Goal: Task Accomplishment & Management: Manage account settings

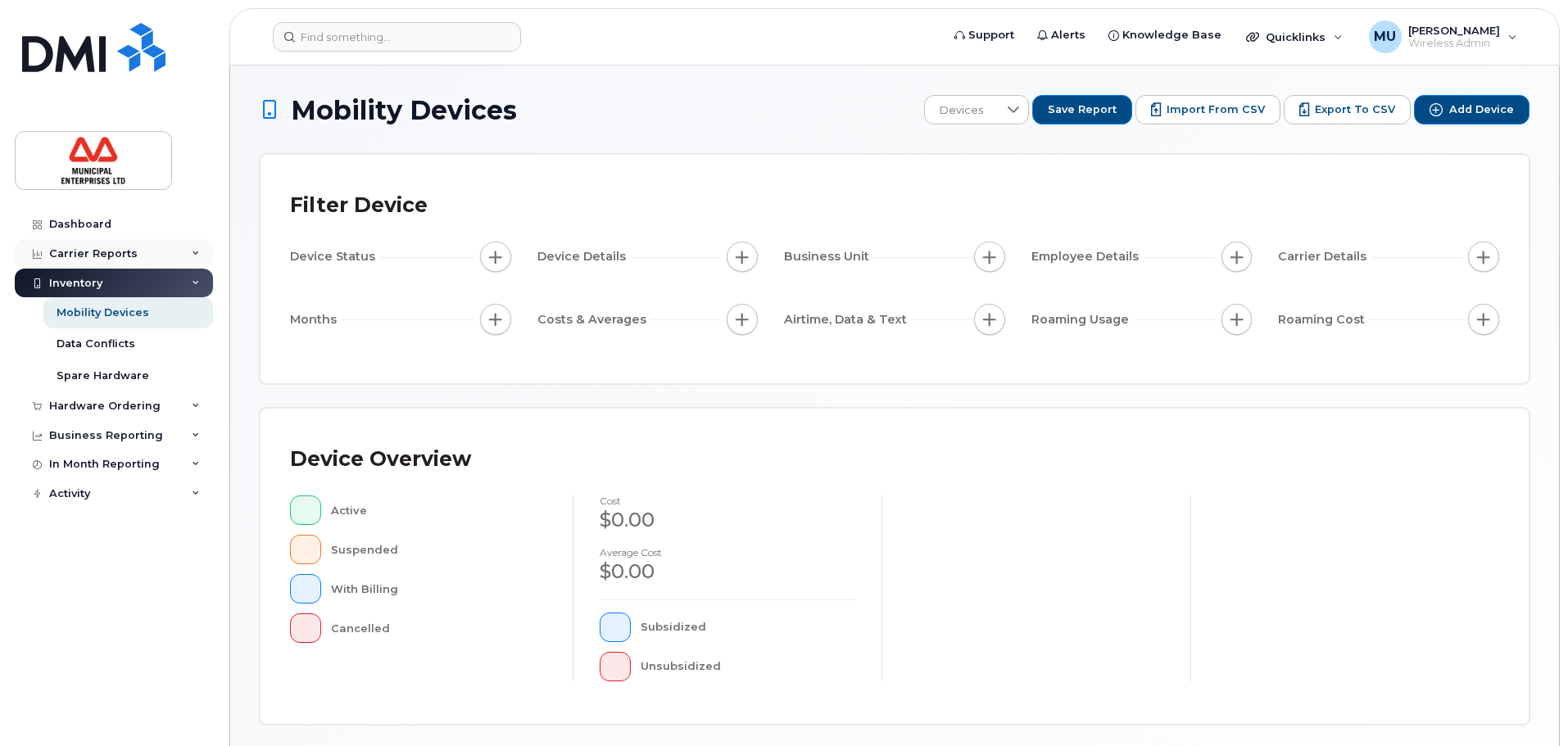
click at [127, 253] on div "Carrier Reports" at bounding box center [94, 253] width 88 height 13
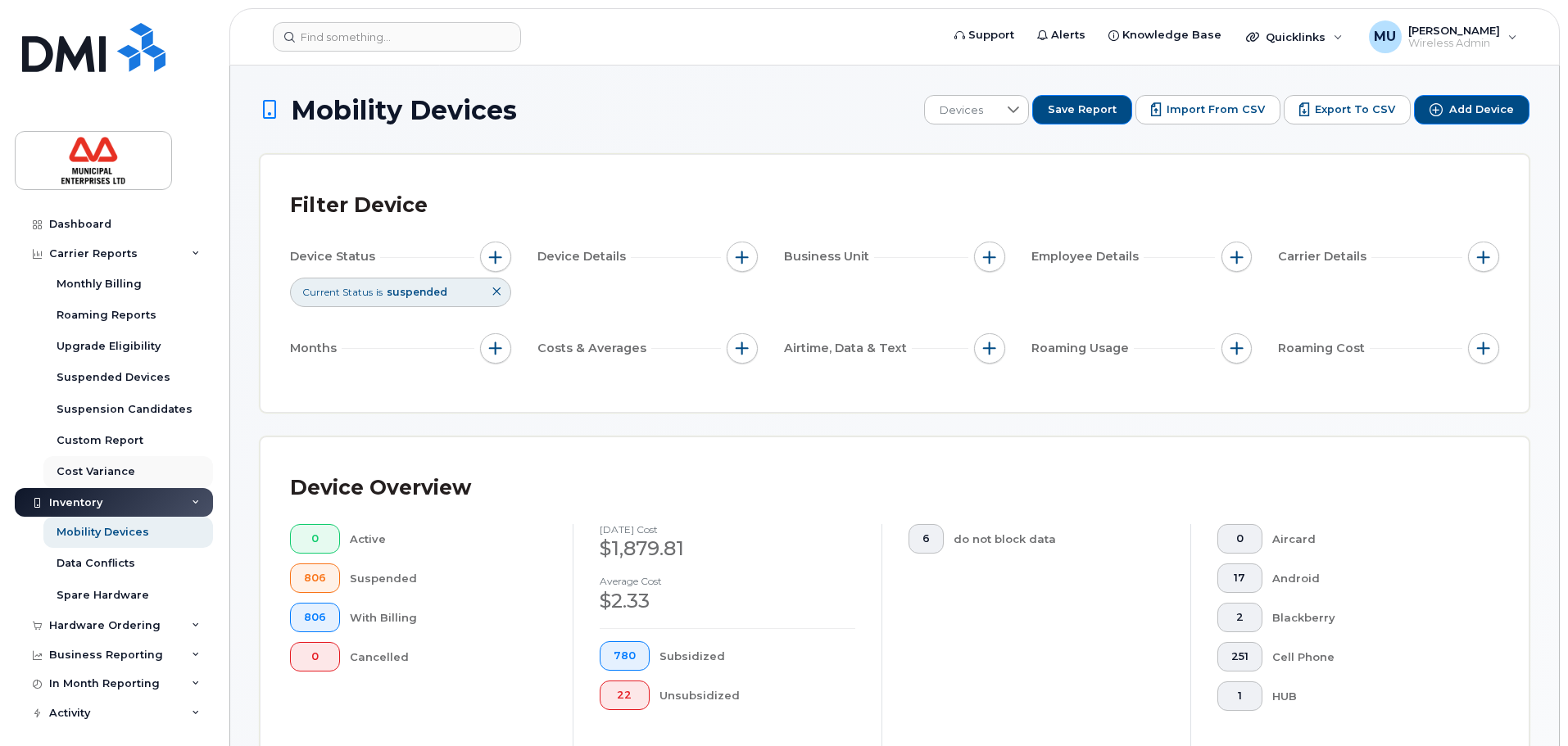
scroll to position [5, 0]
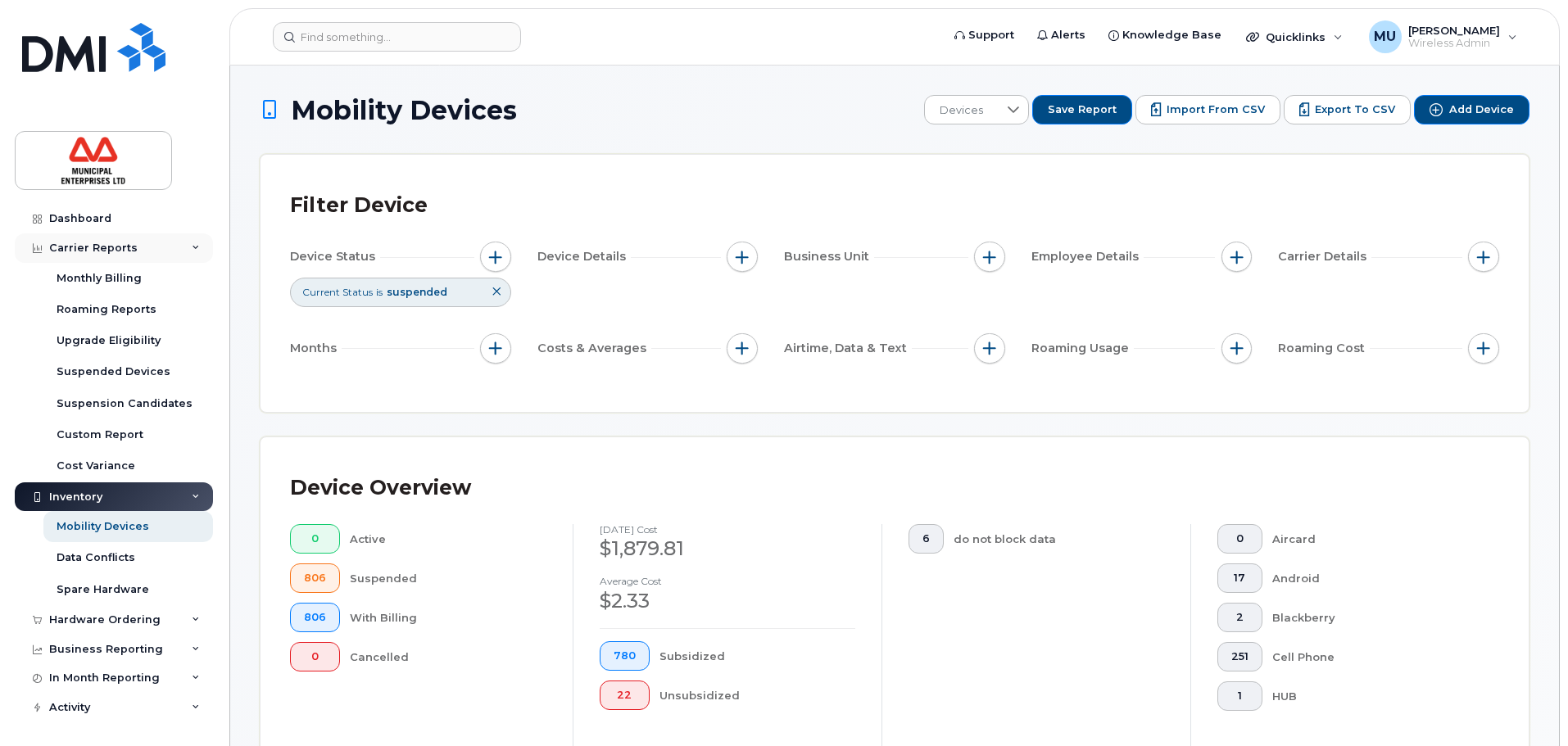
click at [100, 253] on div "Carrier Reports" at bounding box center [94, 248] width 88 height 13
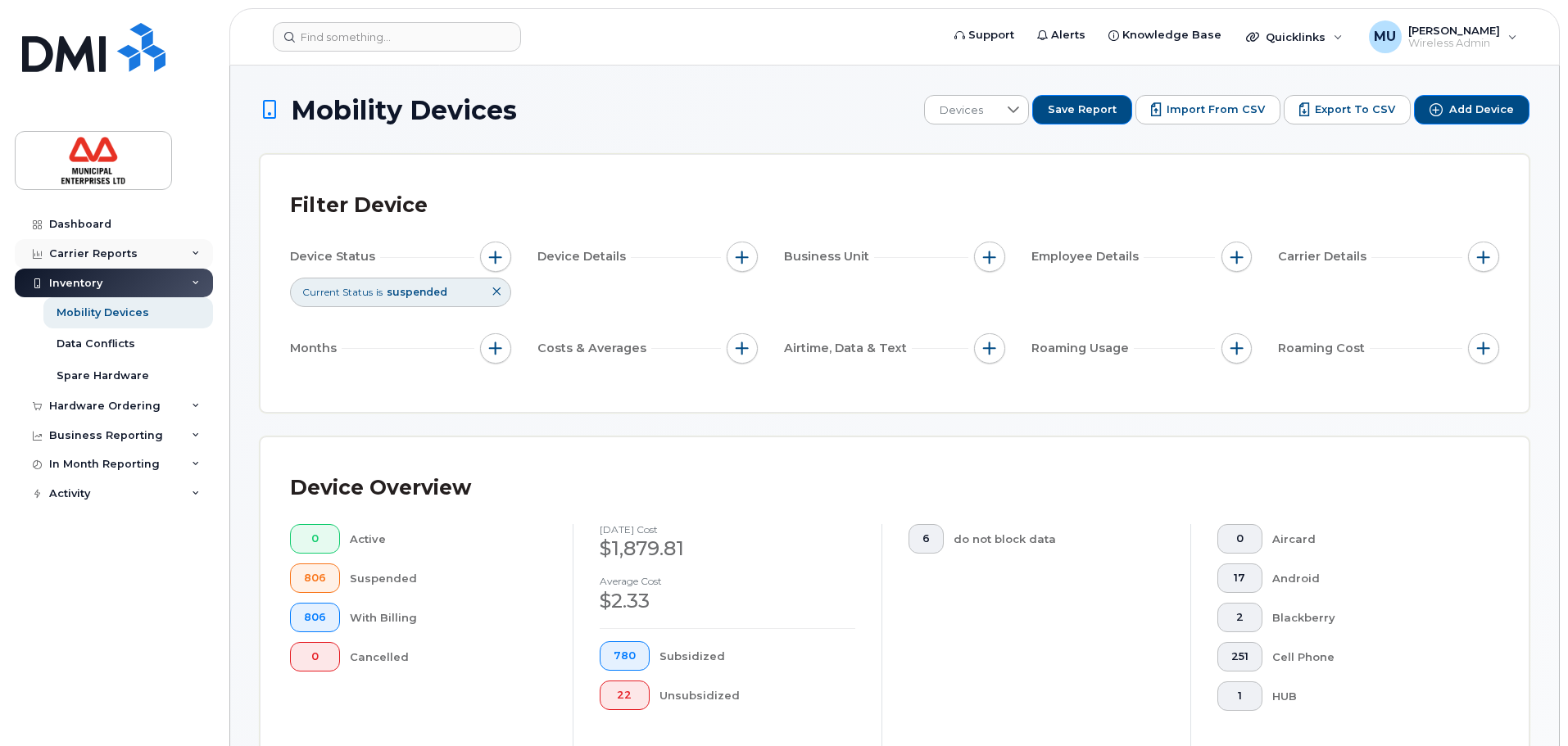
scroll to position [0, 0]
click at [100, 235] on link "Dashboard" at bounding box center [113, 224] width 199 height 30
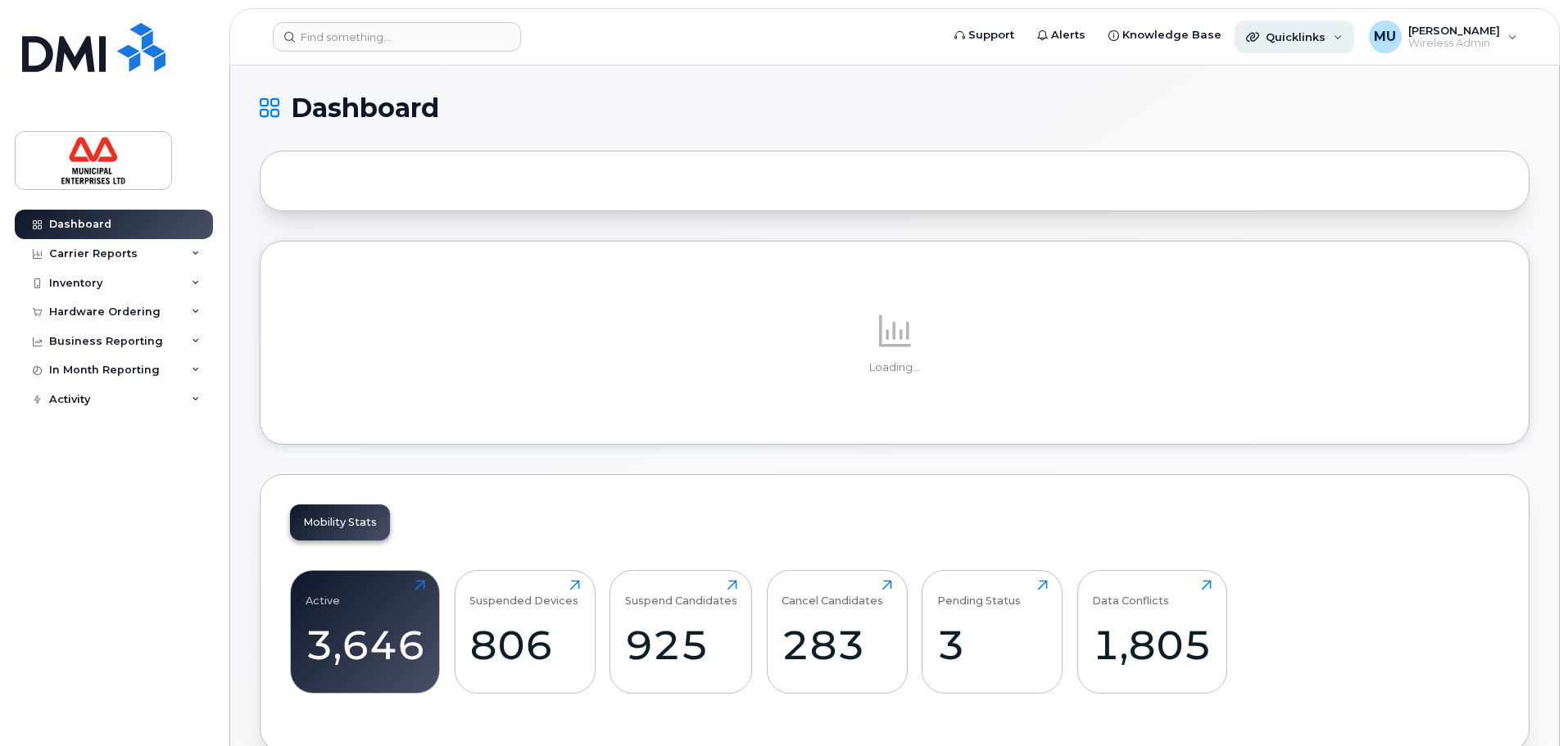
click at [1323, 38] on span "Quicklinks" at bounding box center [1296, 37] width 60 height 13
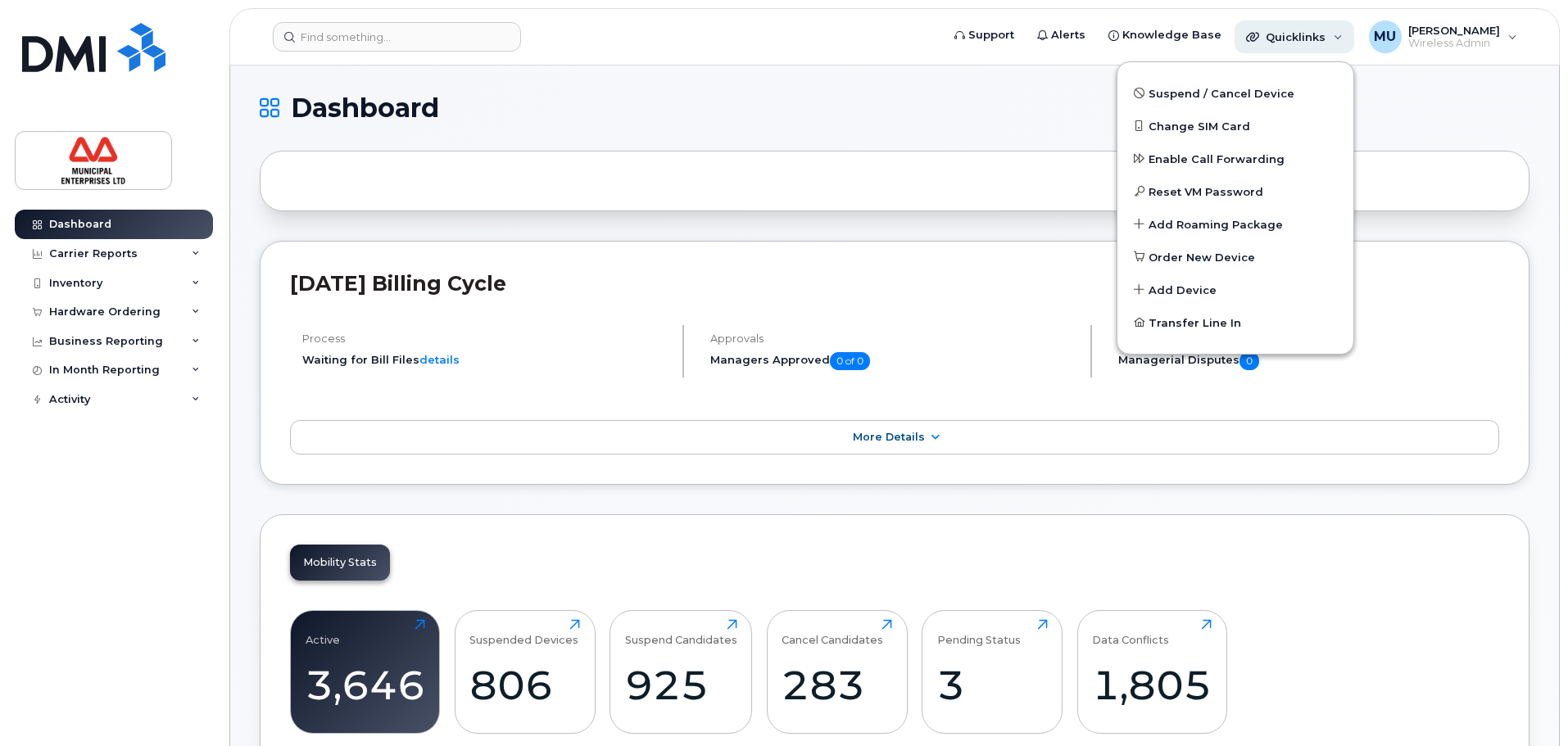
click at [1323, 38] on span "Quicklinks" at bounding box center [1296, 37] width 60 height 13
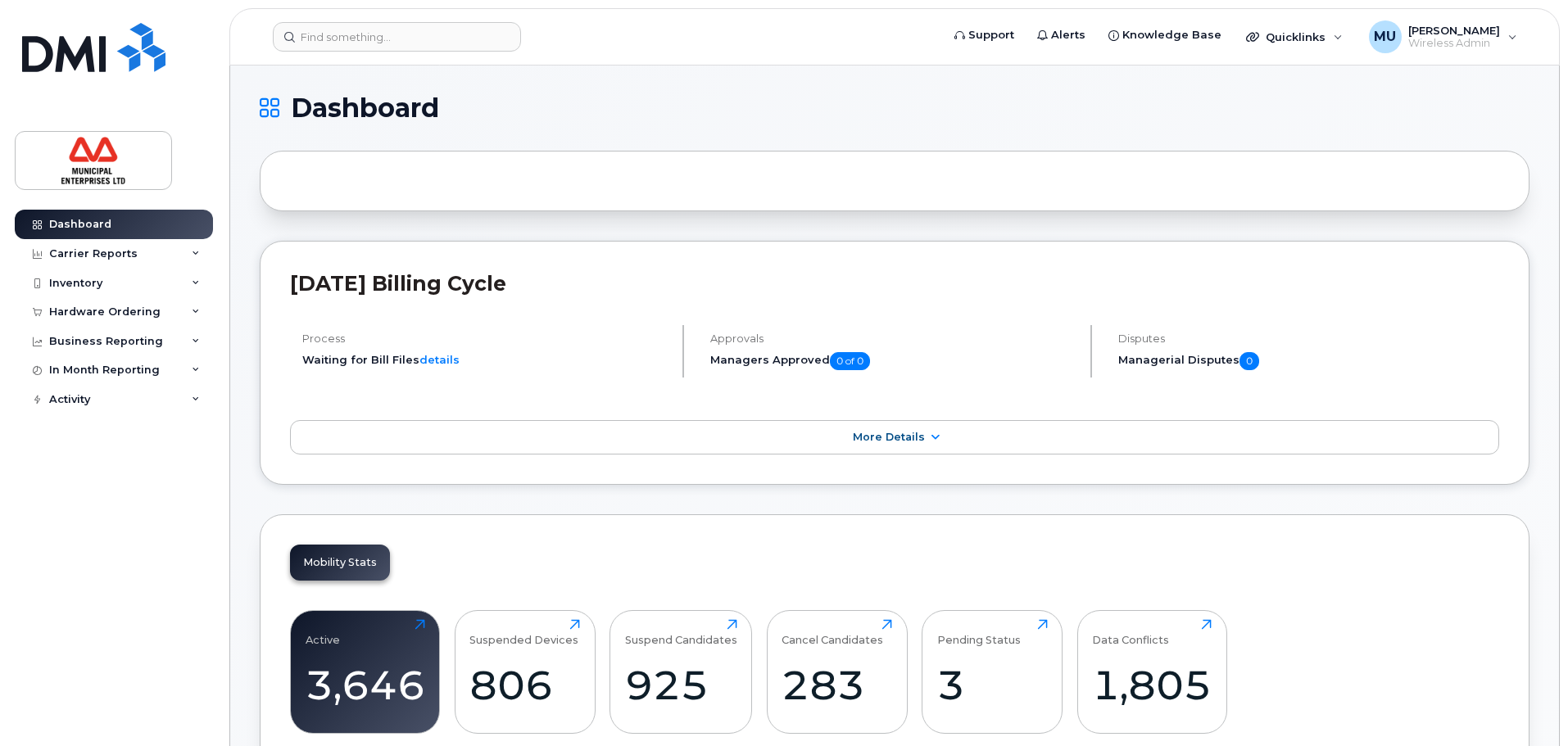
click at [356, 15] on header "Support Alerts Knowledge Base Quicklinks Suspend / Cancel Device Change SIM Car…" at bounding box center [895, 37] width 1331 height 58
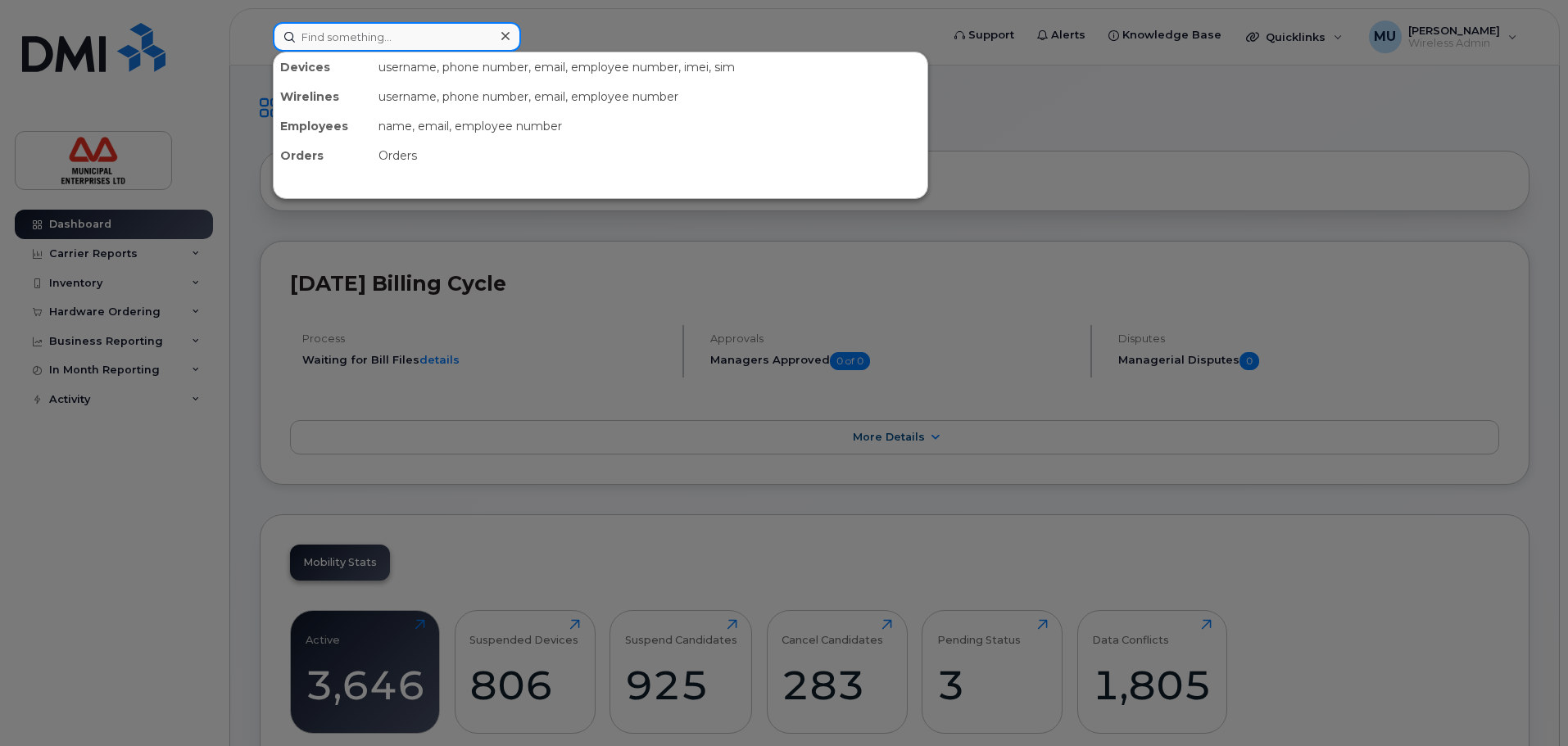
drag, startPoint x: 353, startPoint y: 28, endPoint x: 325, endPoint y: 1, distance: 38.9
click at [348, 22] on input at bounding box center [396, 37] width 248 height 30
click at [449, 34] on input at bounding box center [396, 37] width 248 height 30
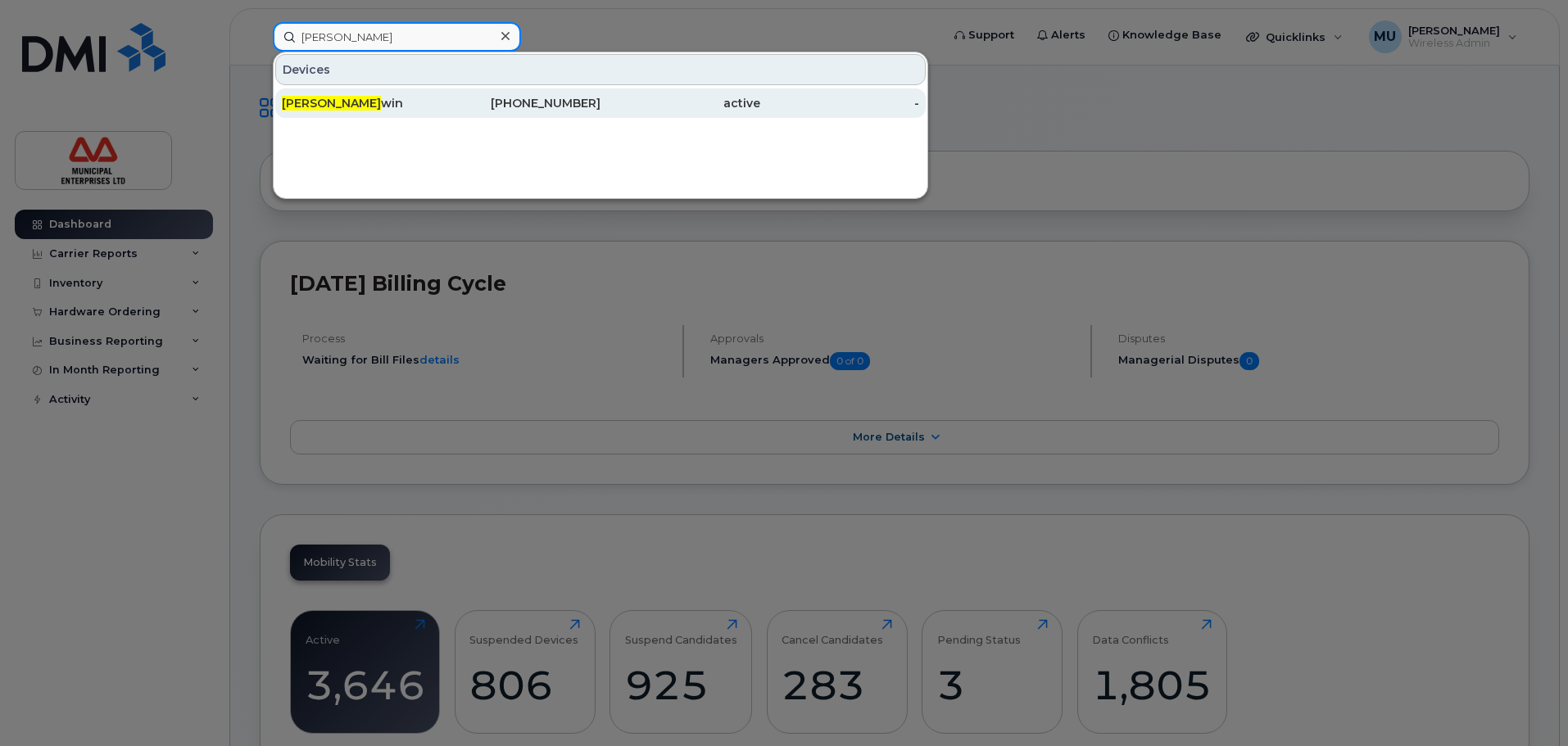
type input "doug ir"
click at [468, 110] on div "902-324-0547" at bounding box center [521, 103] width 160 height 16
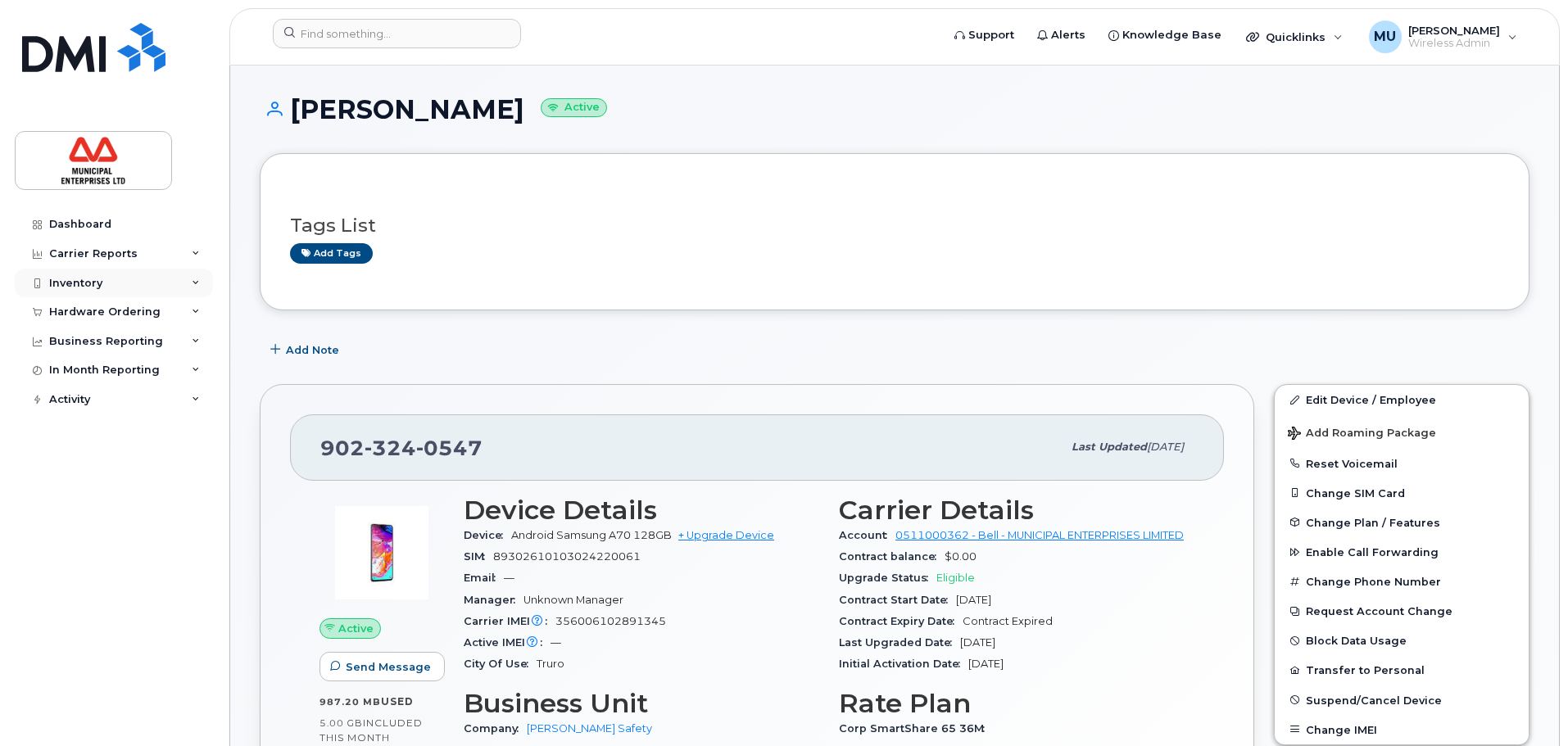
click at [132, 288] on div "Inventory" at bounding box center [113, 283] width 199 height 30
click at [148, 260] on div "Carrier Reports" at bounding box center [113, 253] width 199 height 30
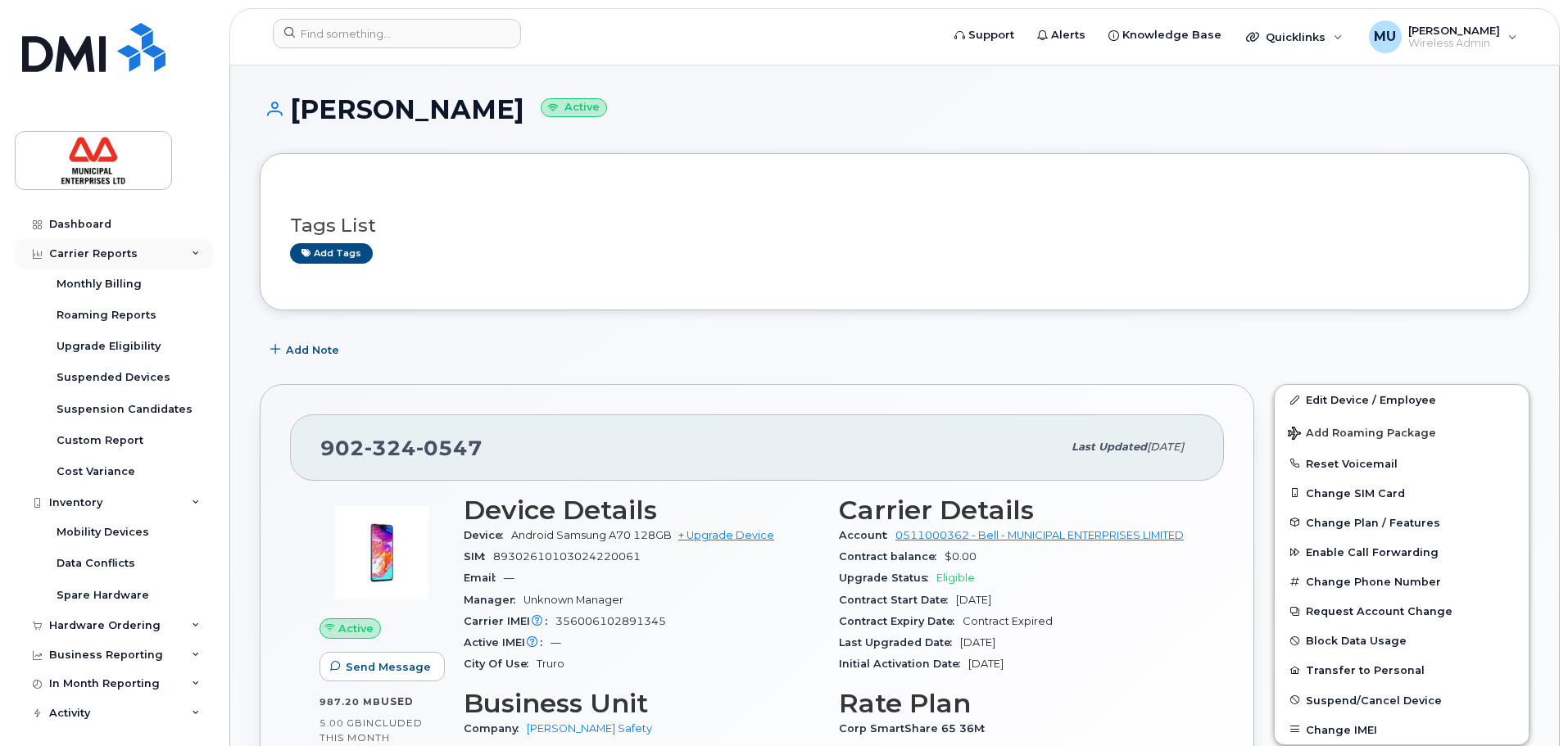
click at [148, 260] on div "Carrier Reports" at bounding box center [113, 253] width 199 height 30
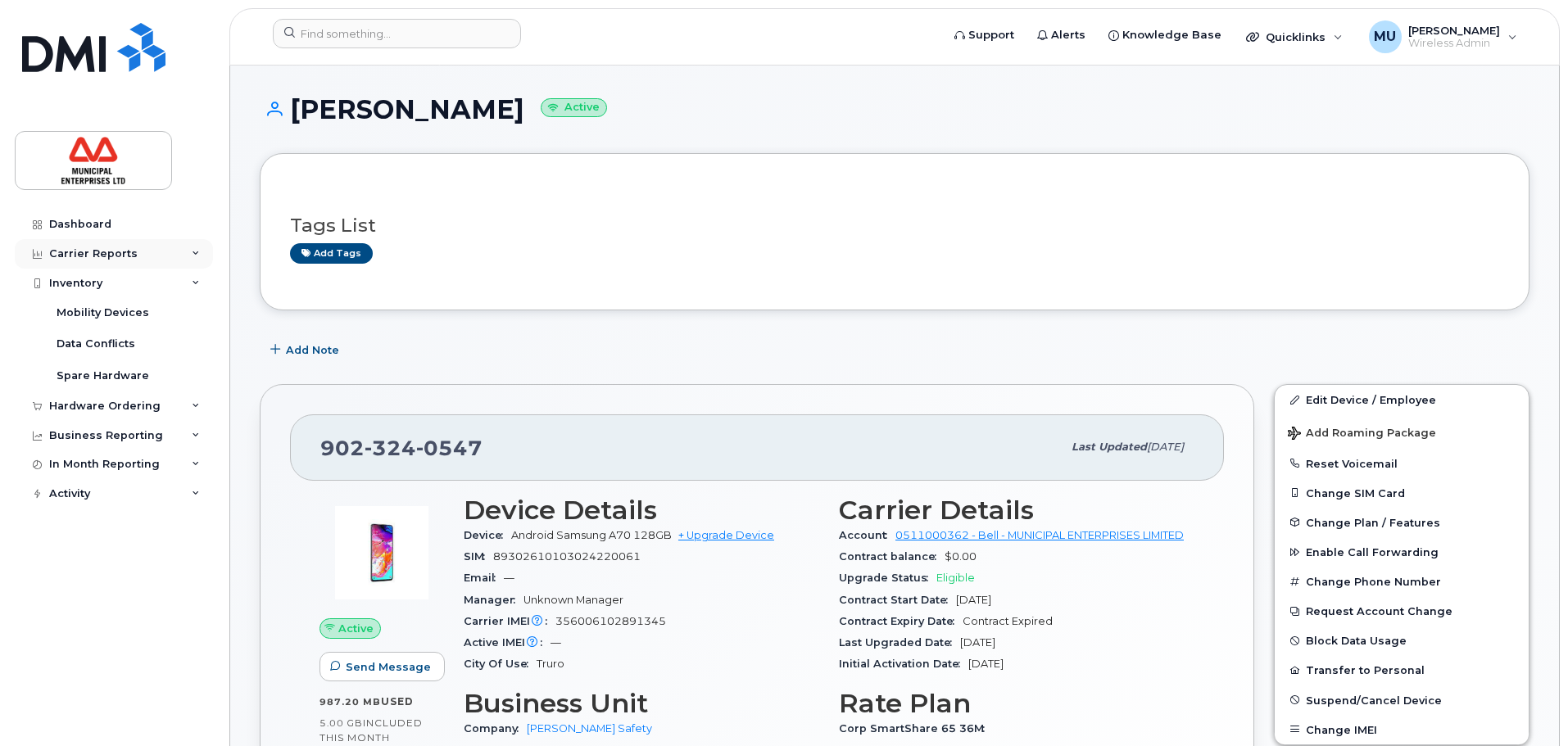
click at [148, 262] on div "Carrier Reports" at bounding box center [113, 253] width 199 height 30
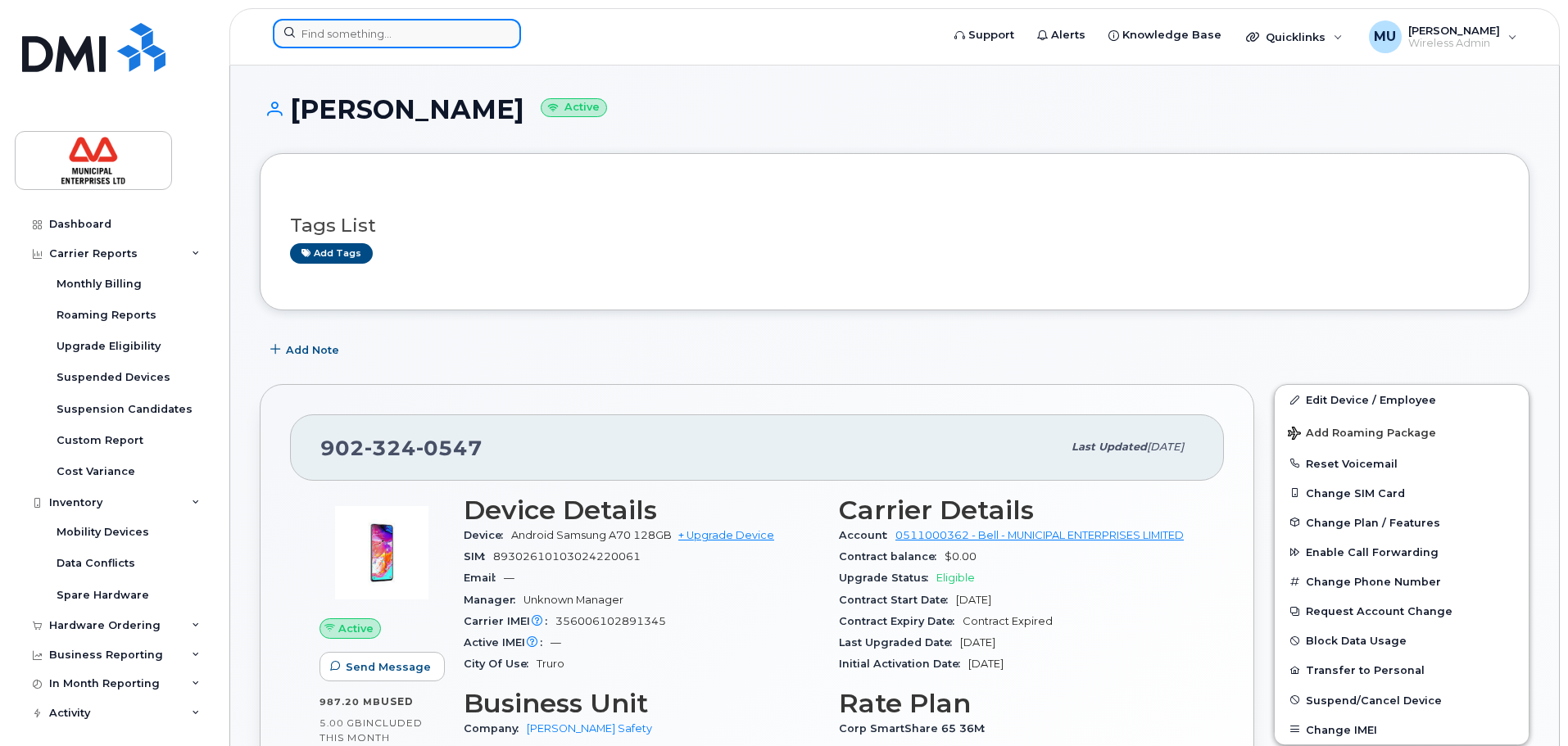
click at [361, 23] on input at bounding box center [396, 33] width 248 height 30
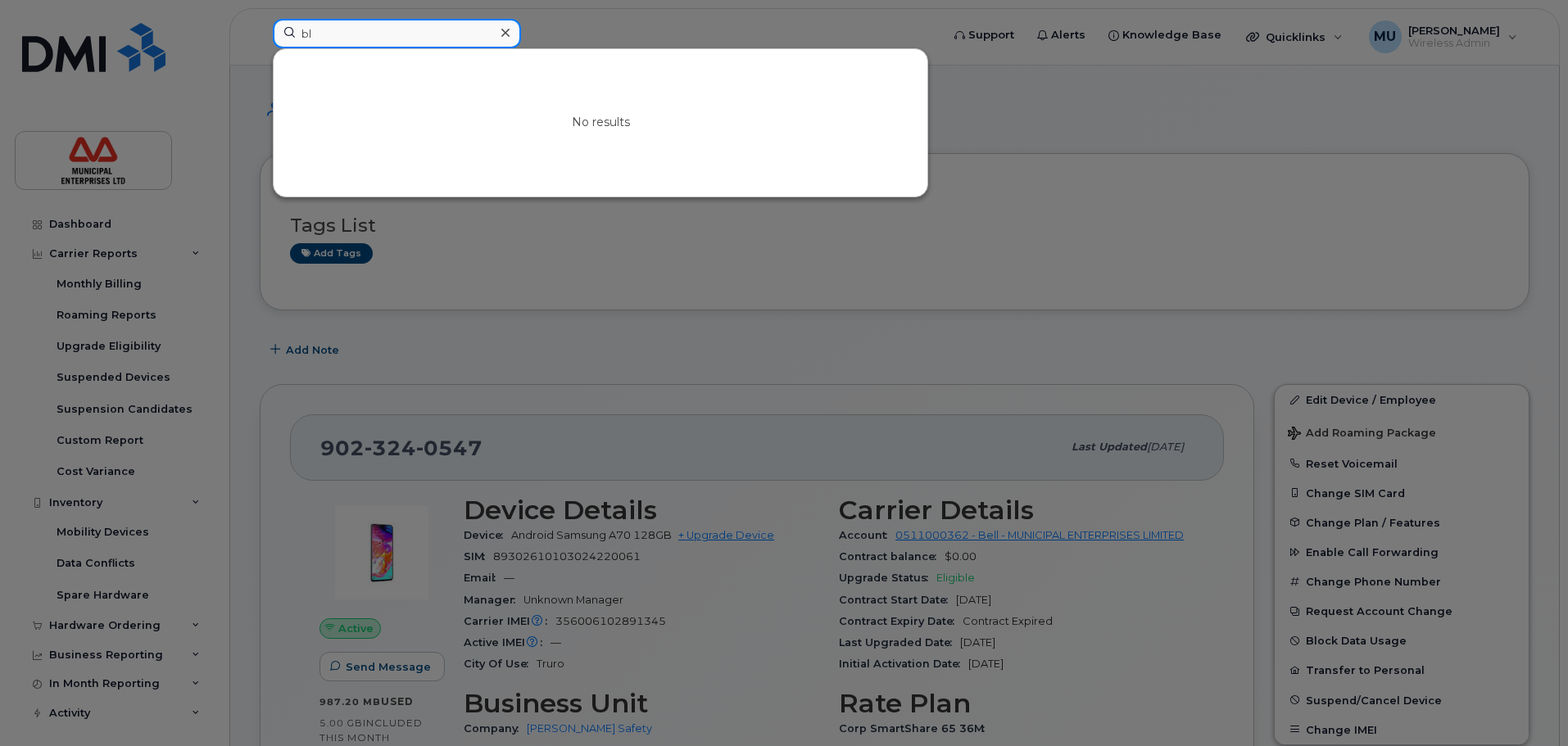
type input "b"
click at [1280, 159] on div at bounding box center [784, 373] width 1568 height 746
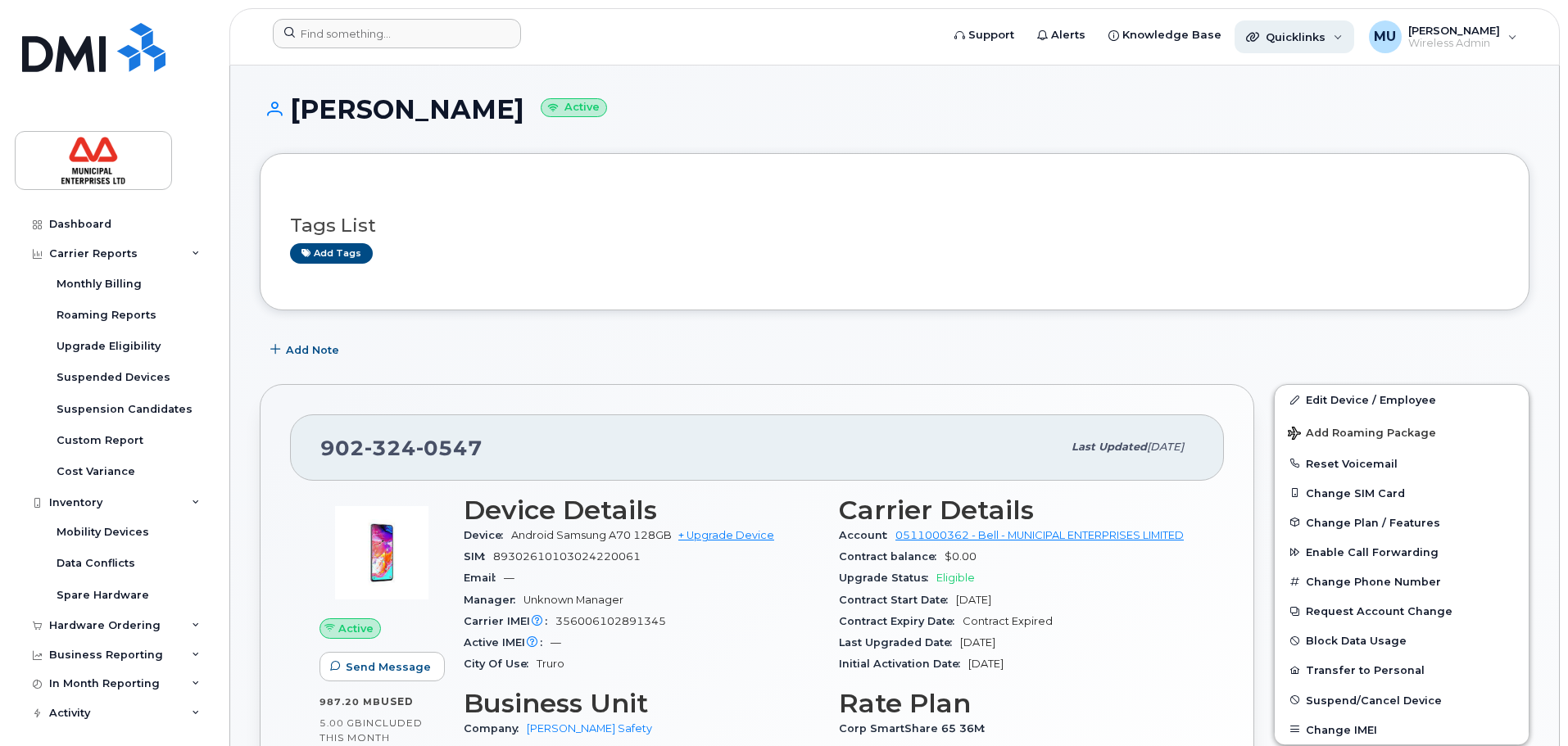
drag, startPoint x: 1308, startPoint y: 13, endPoint x: 1302, endPoint y: 29, distance: 17.1
click at [1306, 27] on header "Support Alerts Knowledge Base Quicklinks Suspend / Cancel Device Change SIM Car…" at bounding box center [895, 37] width 1331 height 58
click at [1296, 31] on span "Quicklinks" at bounding box center [1296, 37] width 60 height 13
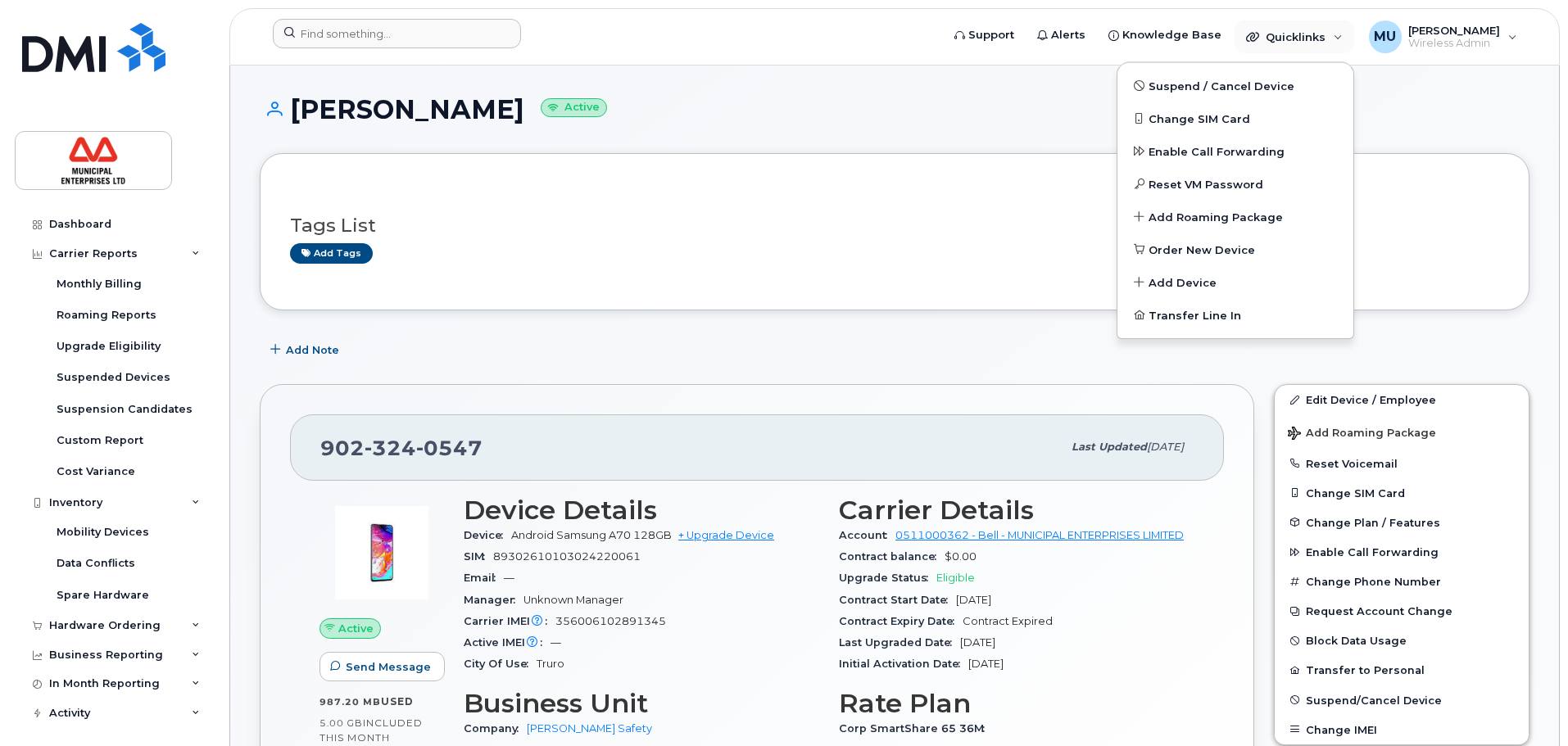
click at [611, 388] on div "902 324 0547 Last updated Mar 06, 2024 Active Send Message 987.20 MB  used 5.00…" at bounding box center [757, 651] width 994 height 535
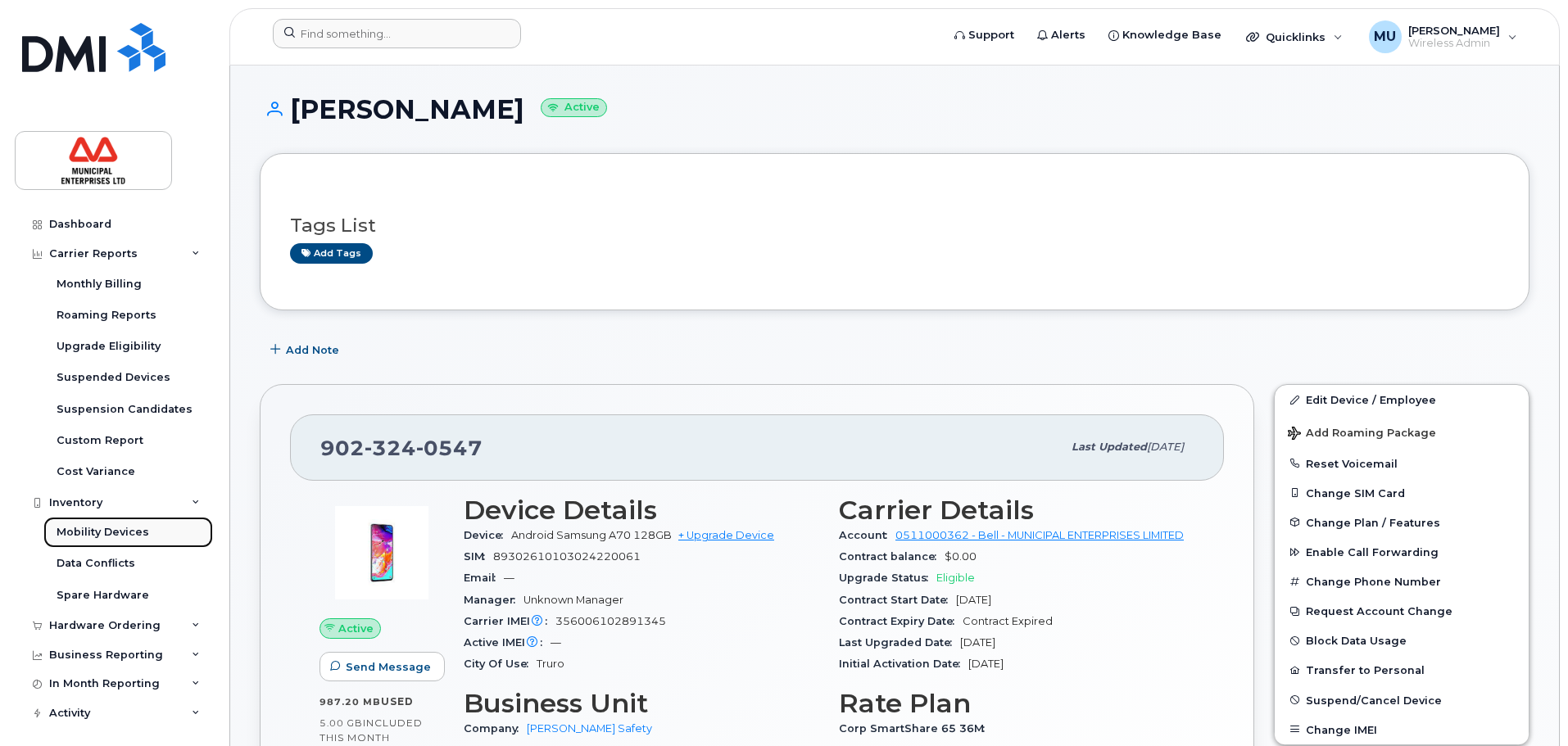
click at [111, 531] on div "Mobility Devices" at bounding box center [102, 532] width 93 height 14
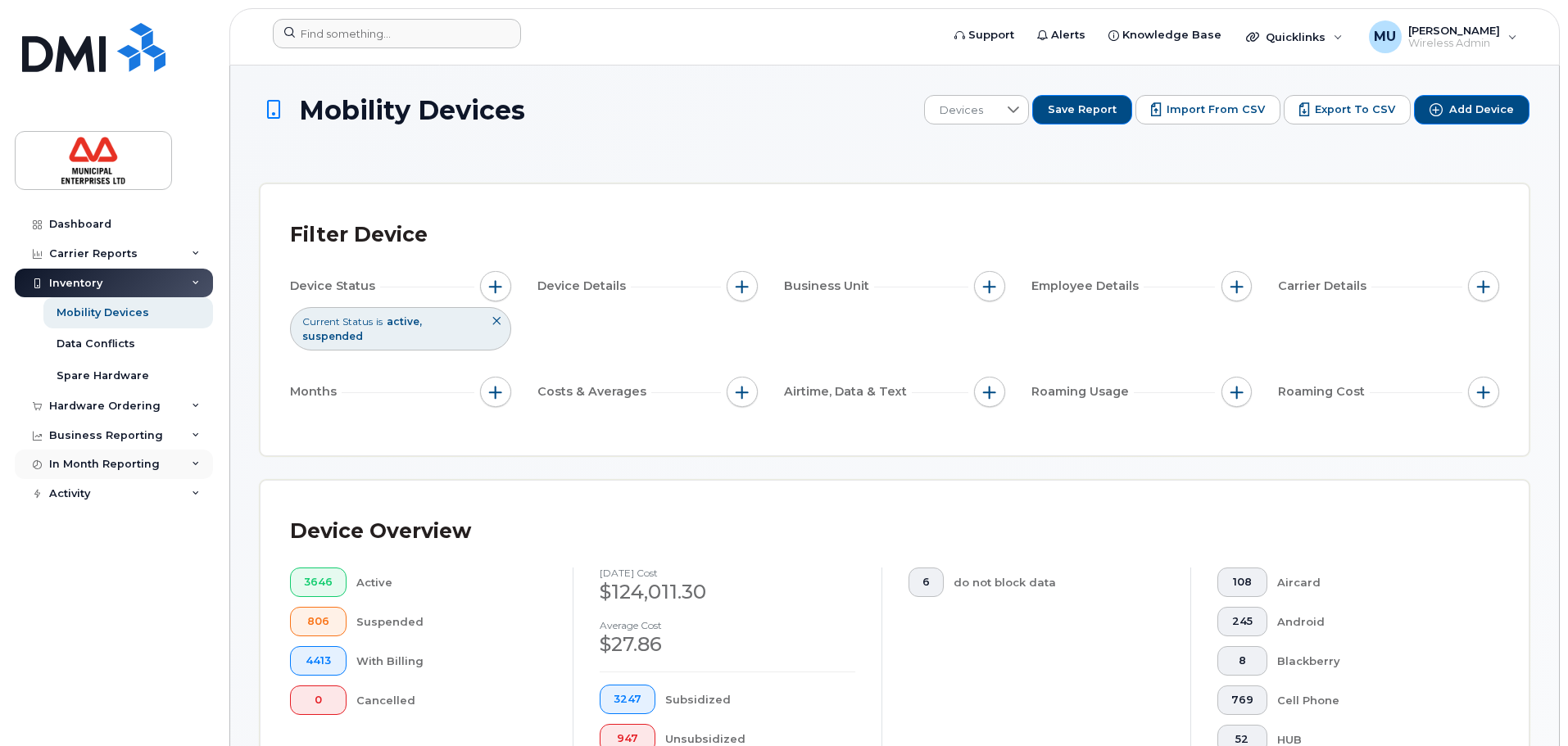
click at [115, 460] on div "In Month Reporting" at bounding box center [104, 464] width 111 height 13
click at [115, 459] on div "In Month Reporting" at bounding box center [104, 464] width 111 height 13
click at [116, 470] on div "In Month Reporting" at bounding box center [104, 464] width 111 height 13
click at [92, 561] on div "Data Blocks" at bounding box center [90, 557] width 67 height 14
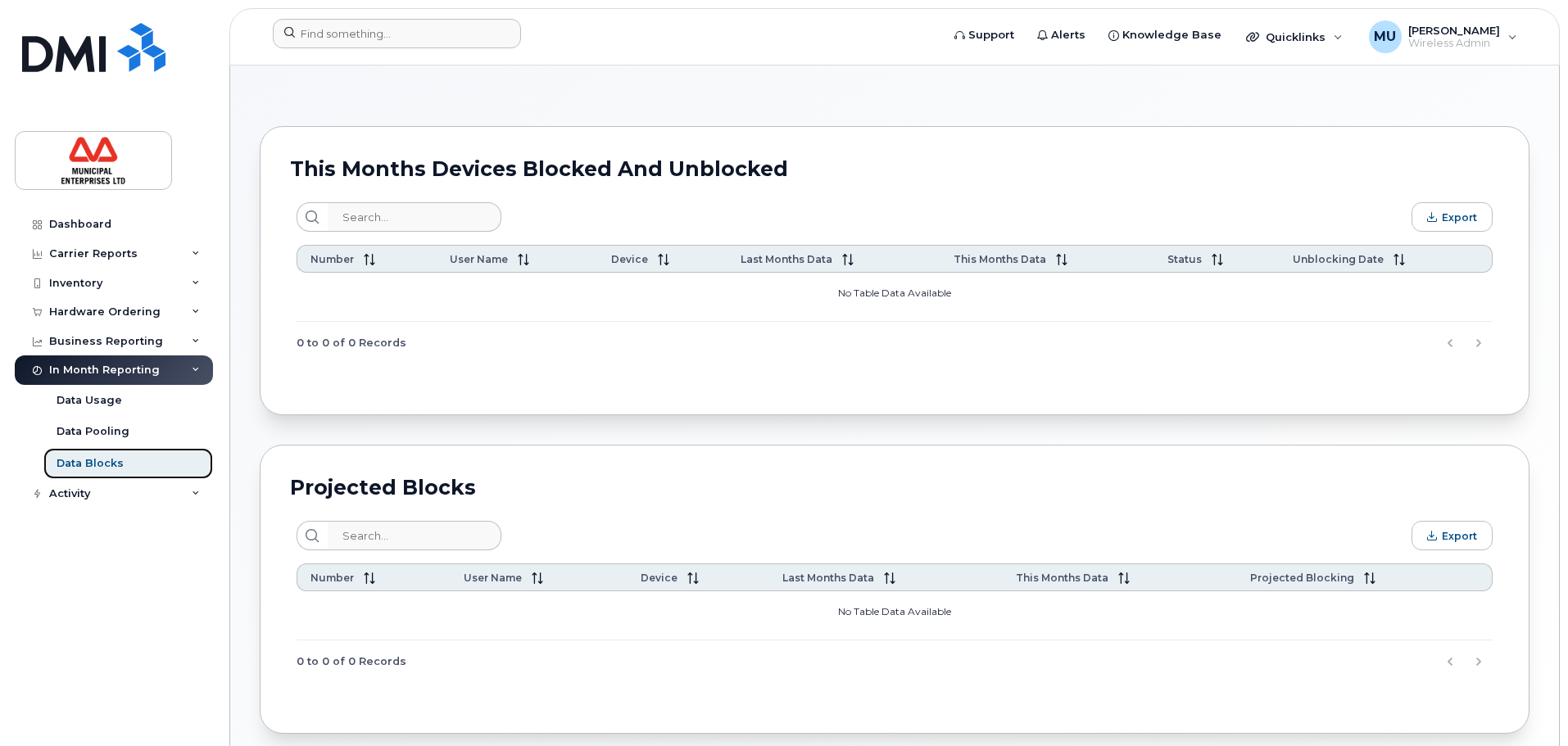
scroll to position [82, 0]
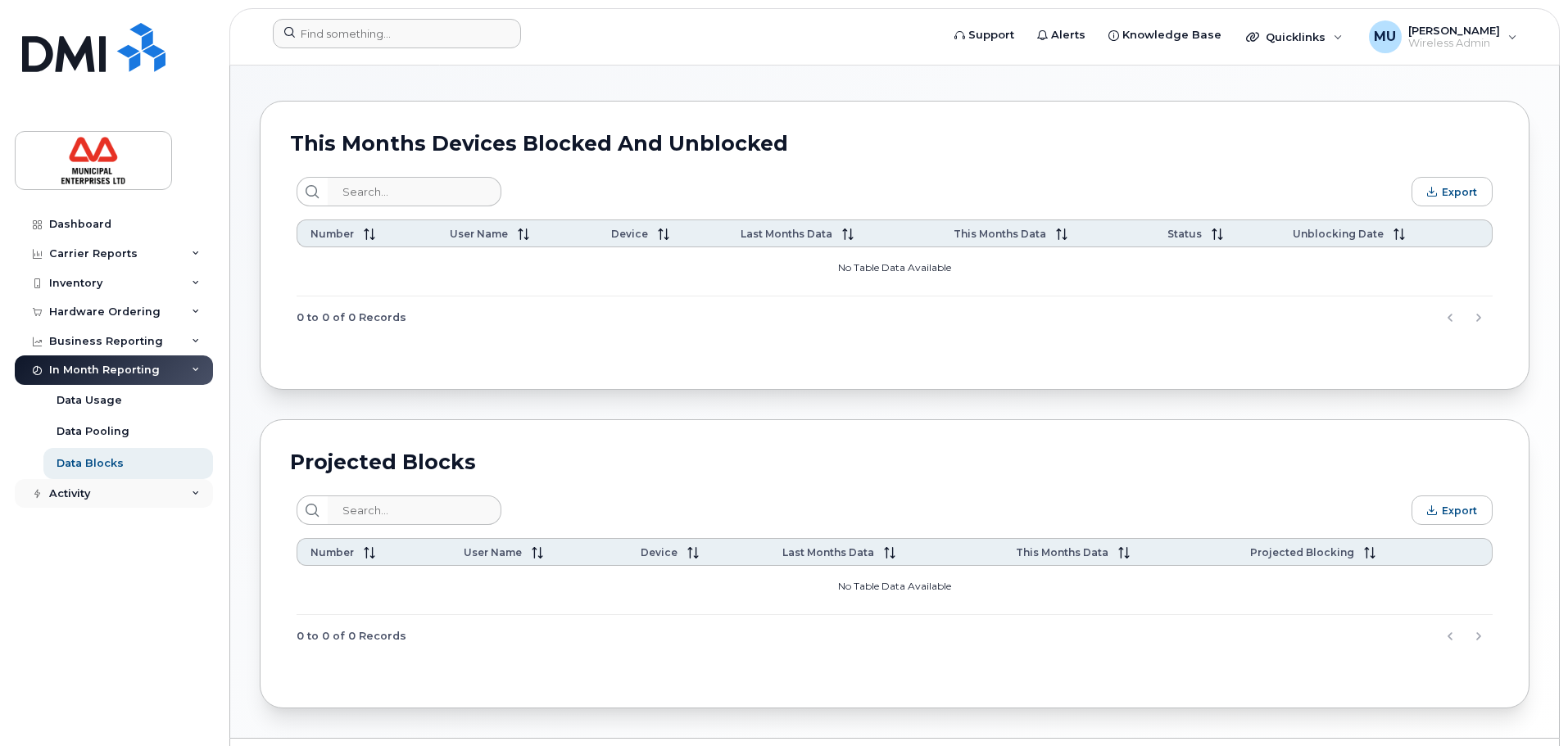
click at [97, 493] on div "Activity" at bounding box center [113, 493] width 199 height 30
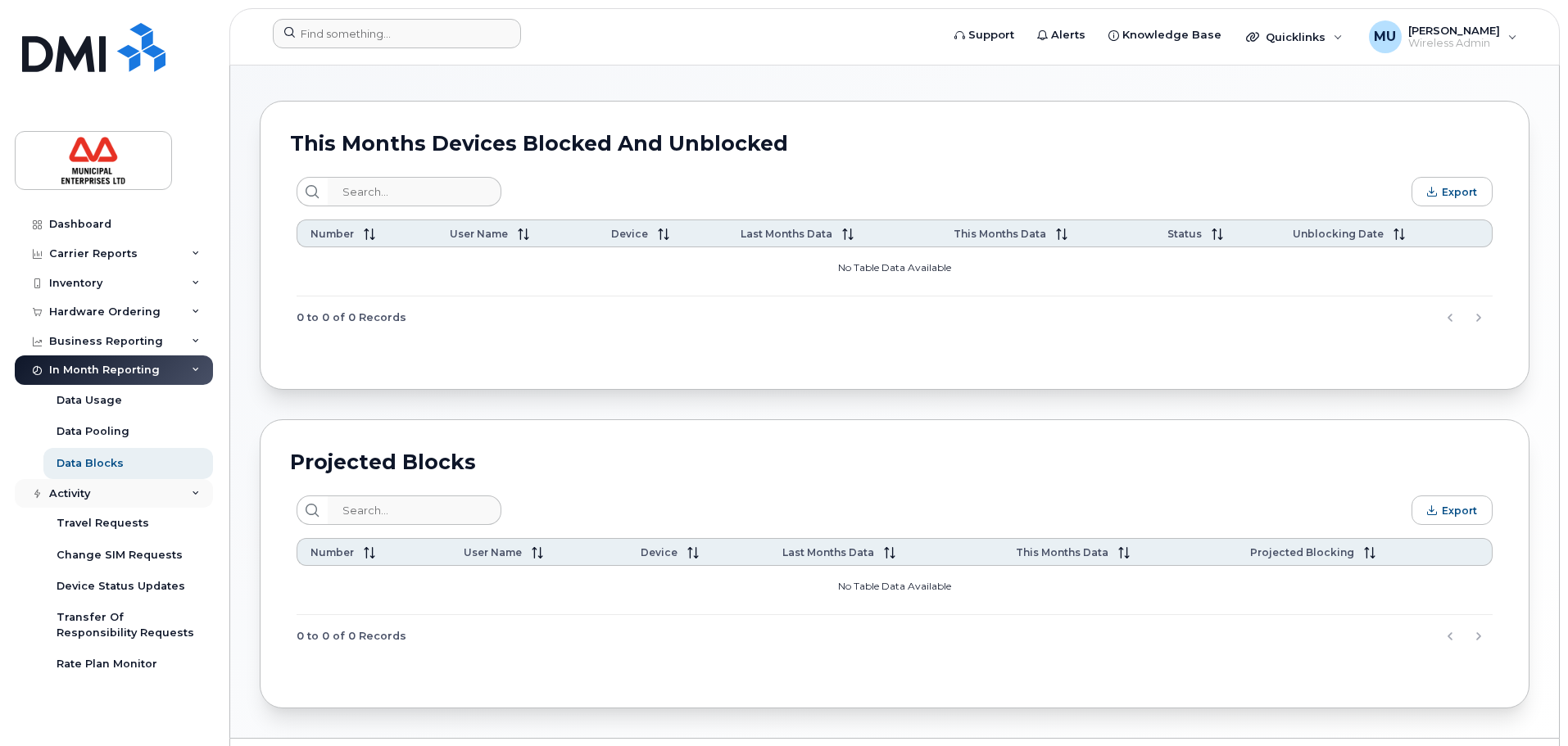
click at [92, 496] on div "Activity" at bounding box center [113, 493] width 199 height 30
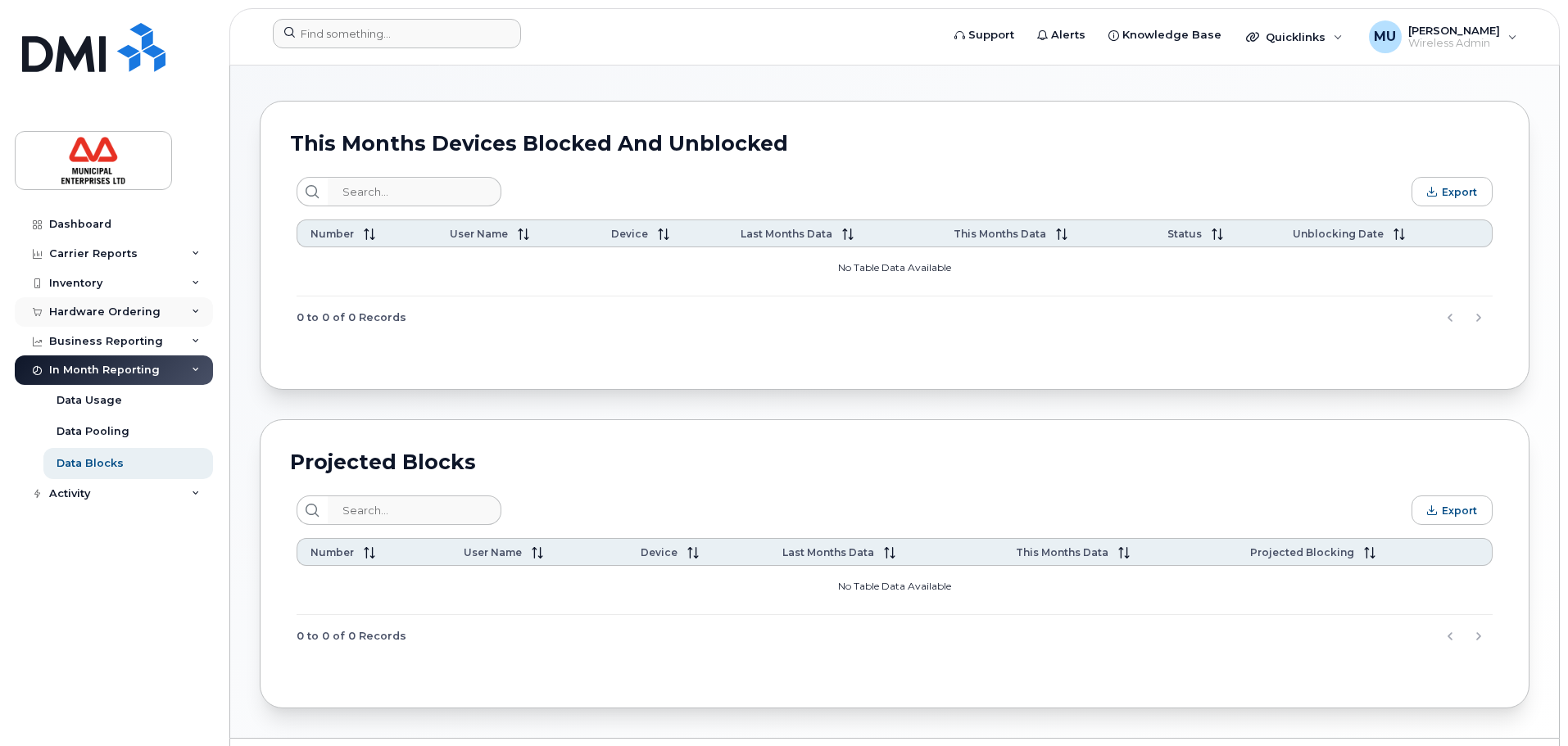
click at [112, 324] on div "Hardware Ordering" at bounding box center [113, 312] width 199 height 30
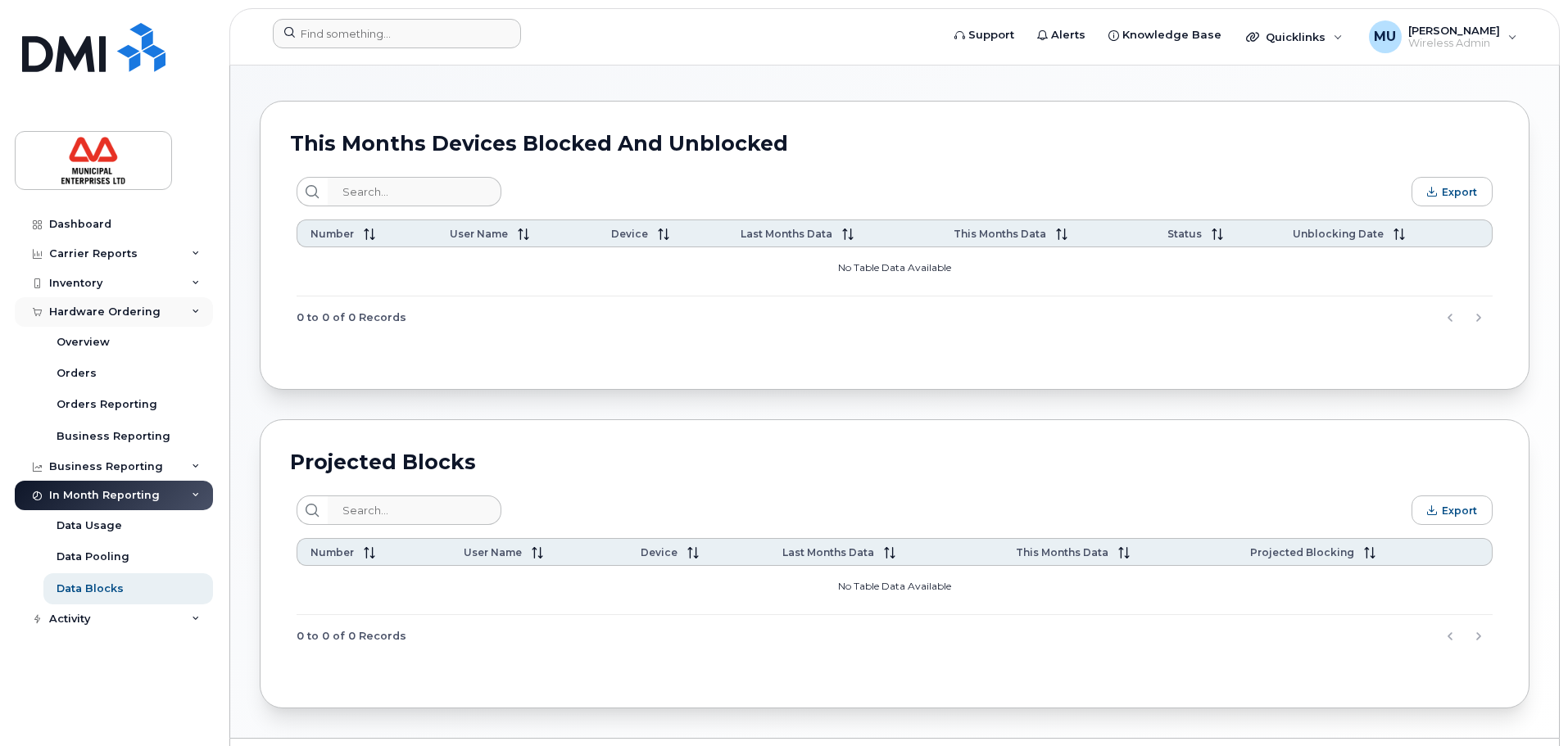
click at [112, 324] on div "Hardware Ordering" at bounding box center [113, 312] width 199 height 30
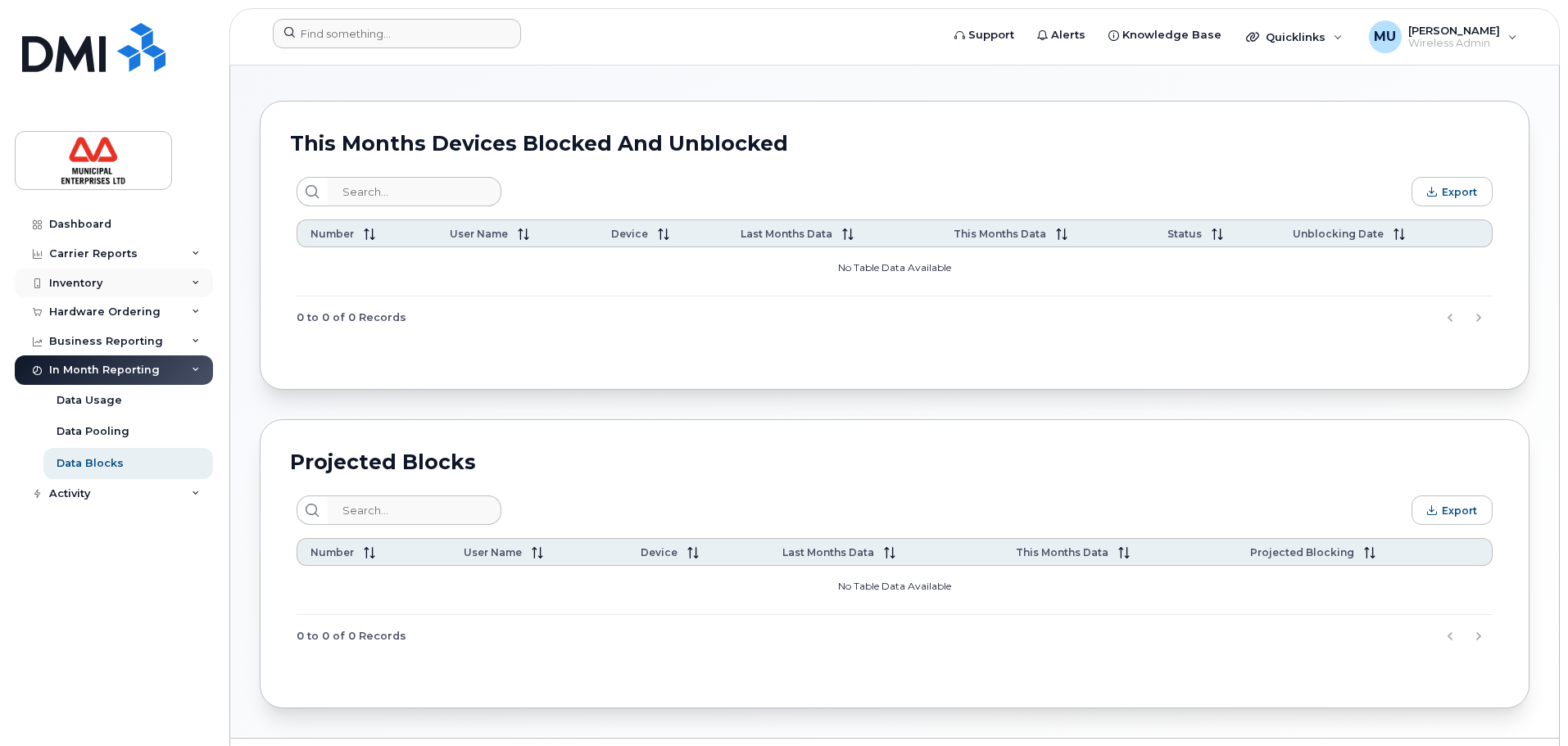
click at [114, 282] on div "Inventory" at bounding box center [113, 283] width 199 height 30
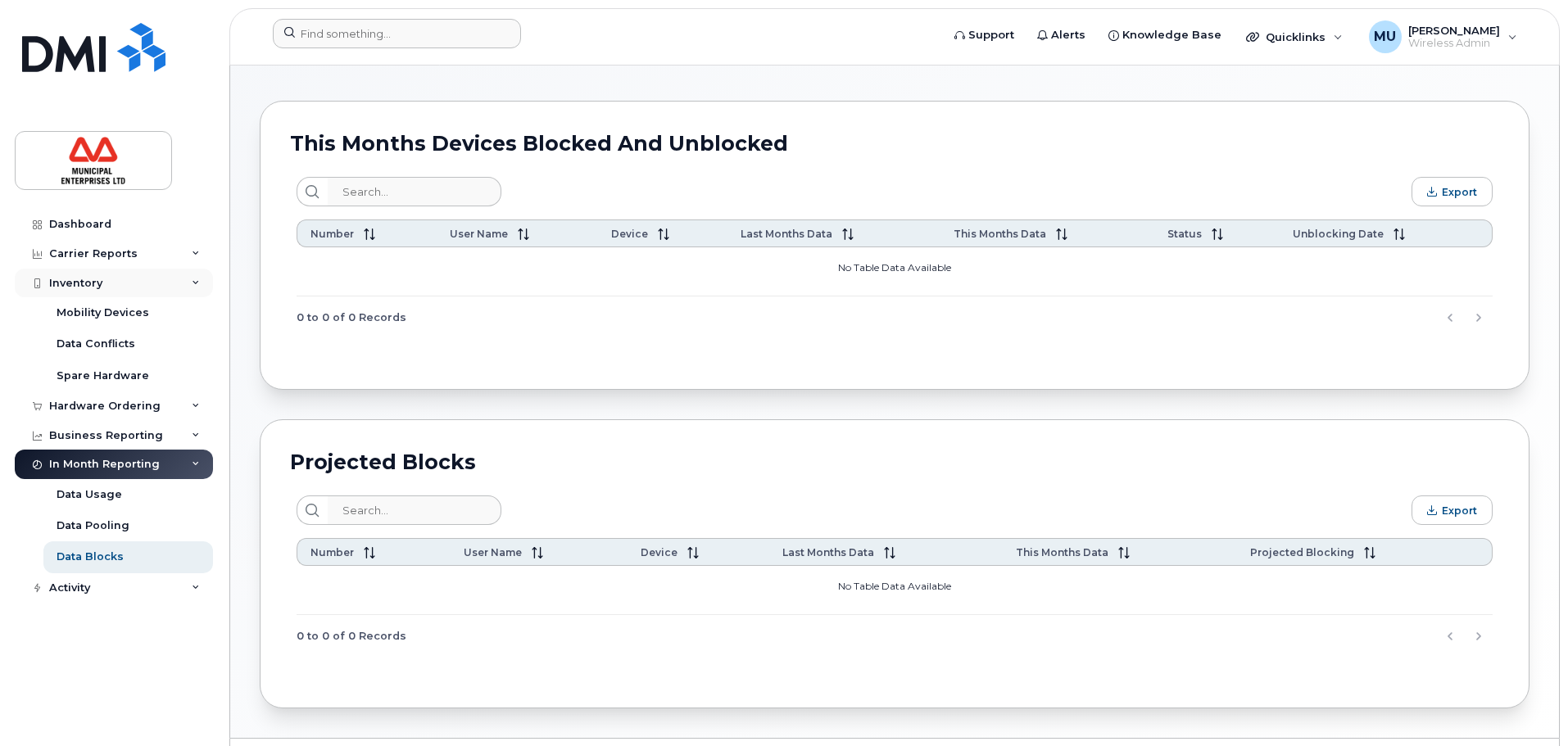
click at [114, 282] on div "Inventory" at bounding box center [113, 283] width 199 height 30
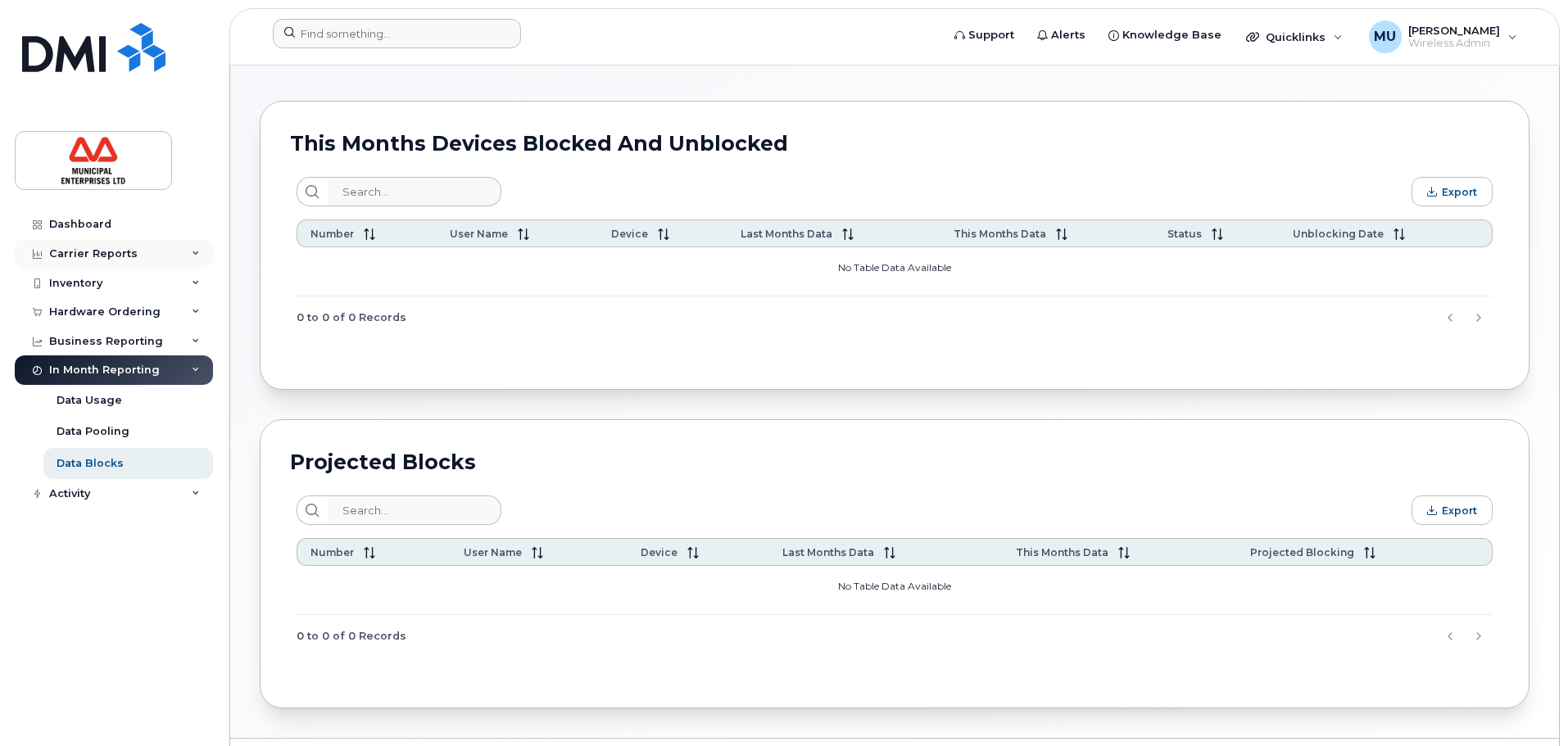
click at [117, 263] on div "Carrier Reports" at bounding box center [113, 253] width 199 height 30
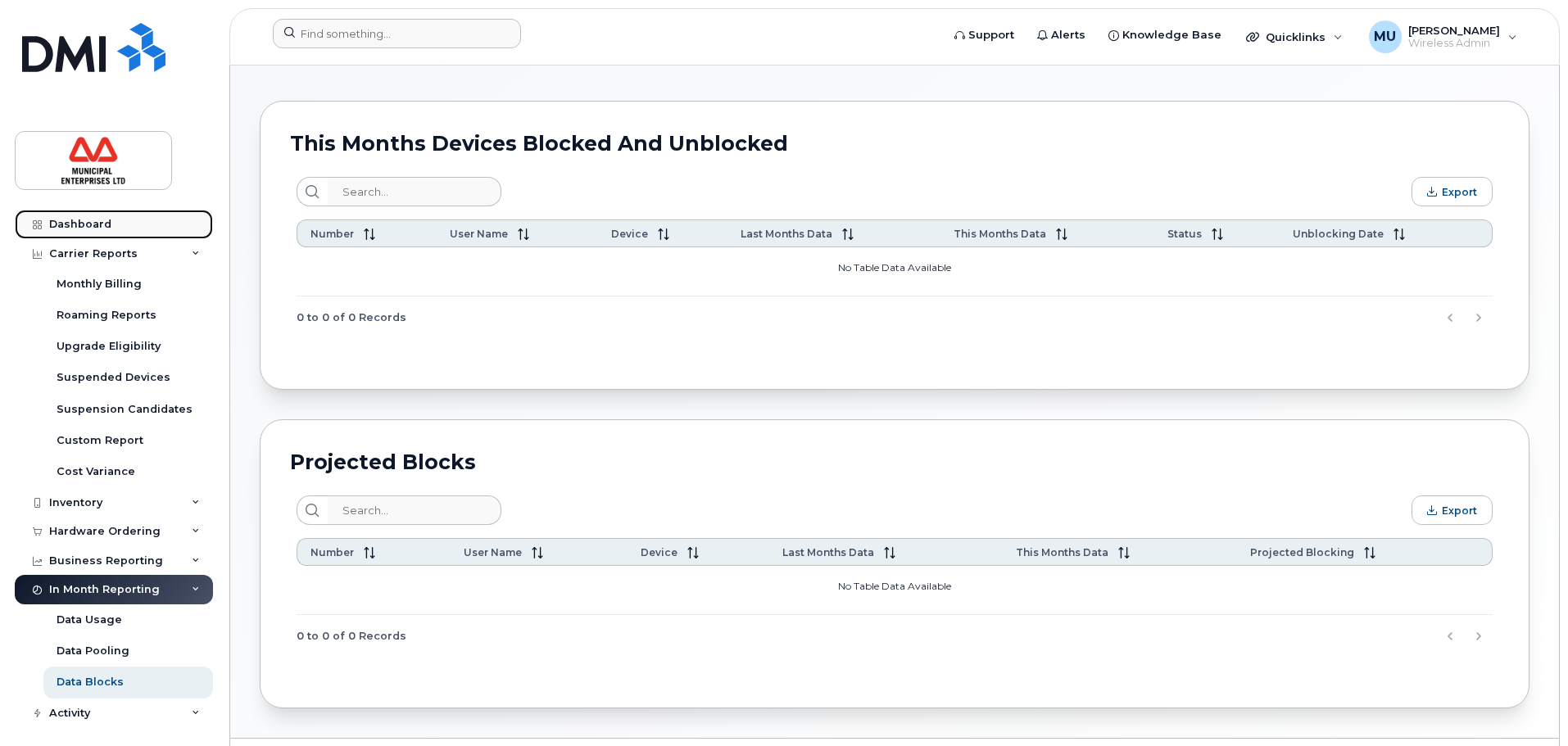
click at [100, 222] on div "Dashboard" at bounding box center [80, 224] width 62 height 13
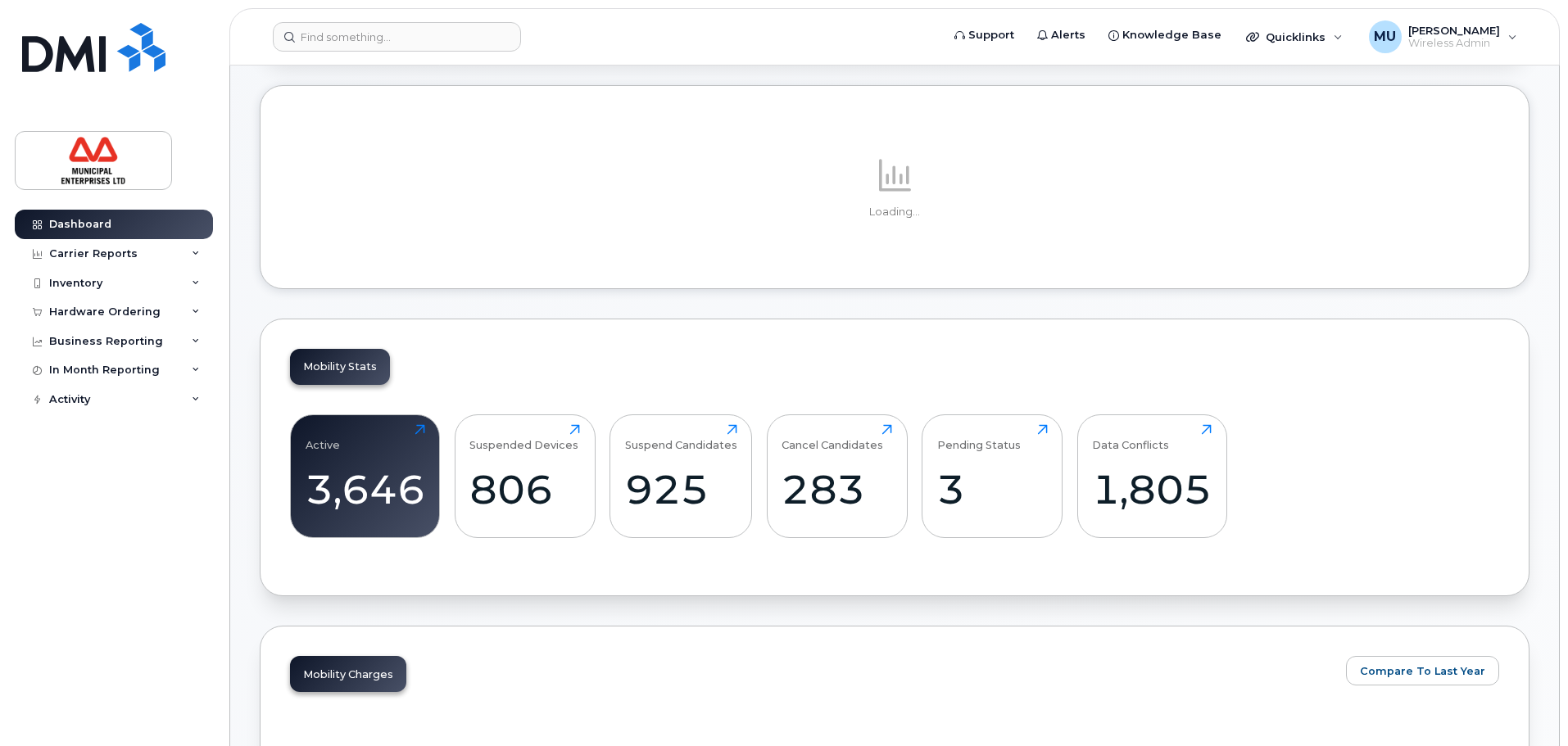
scroll to position [328, 0]
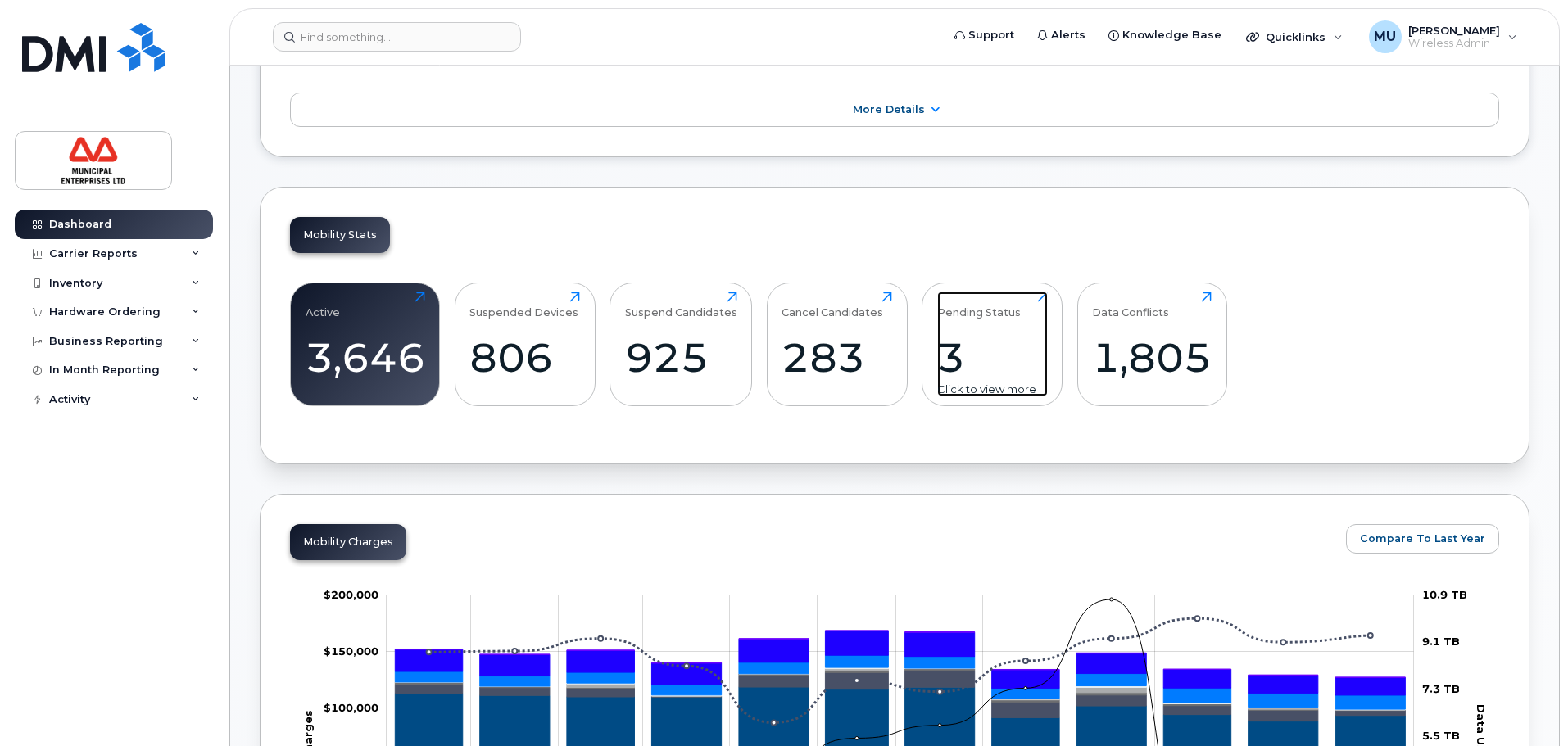
click at [989, 305] on div "Pending Status" at bounding box center [979, 305] width 84 height 27
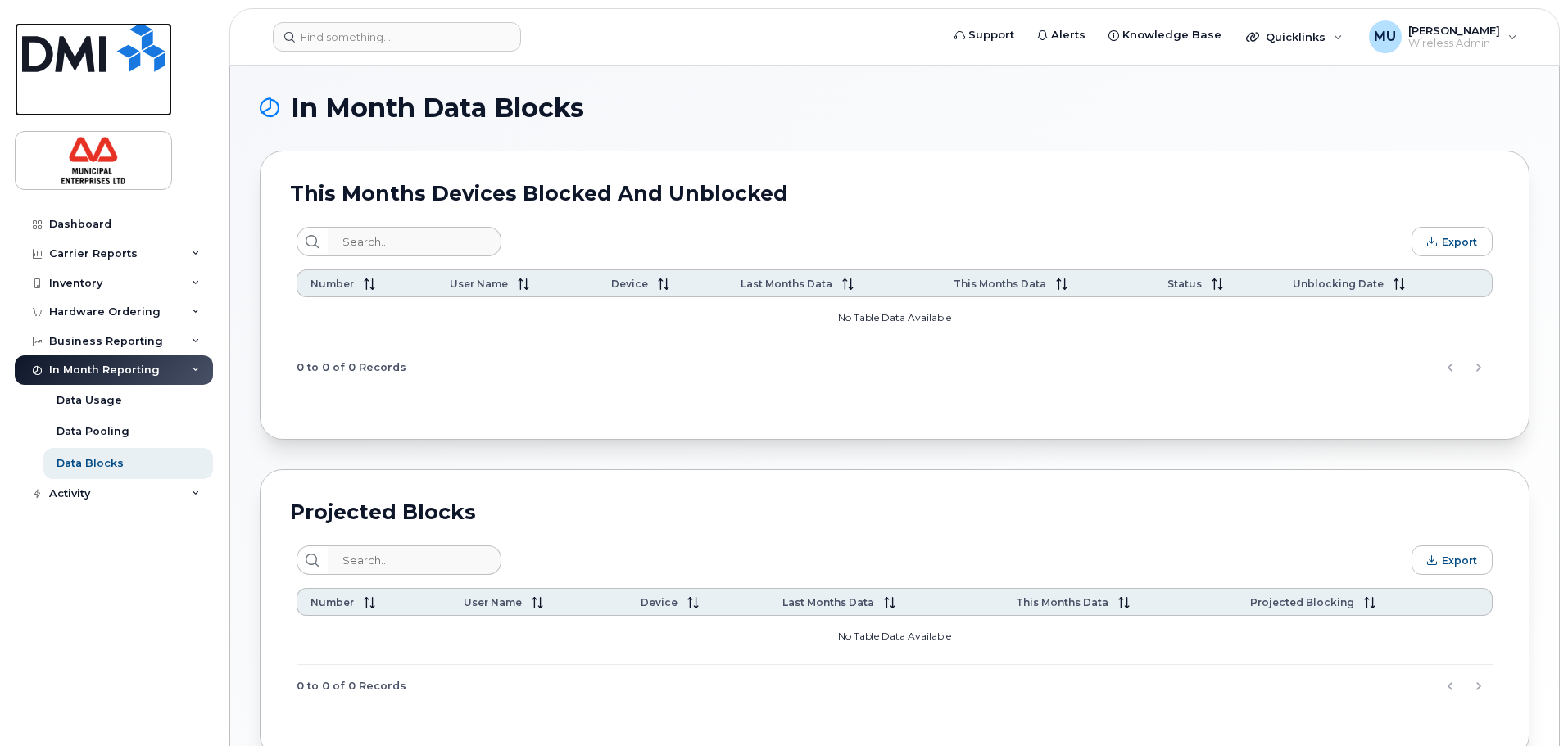
click at [47, 35] on img at bounding box center [94, 48] width 143 height 49
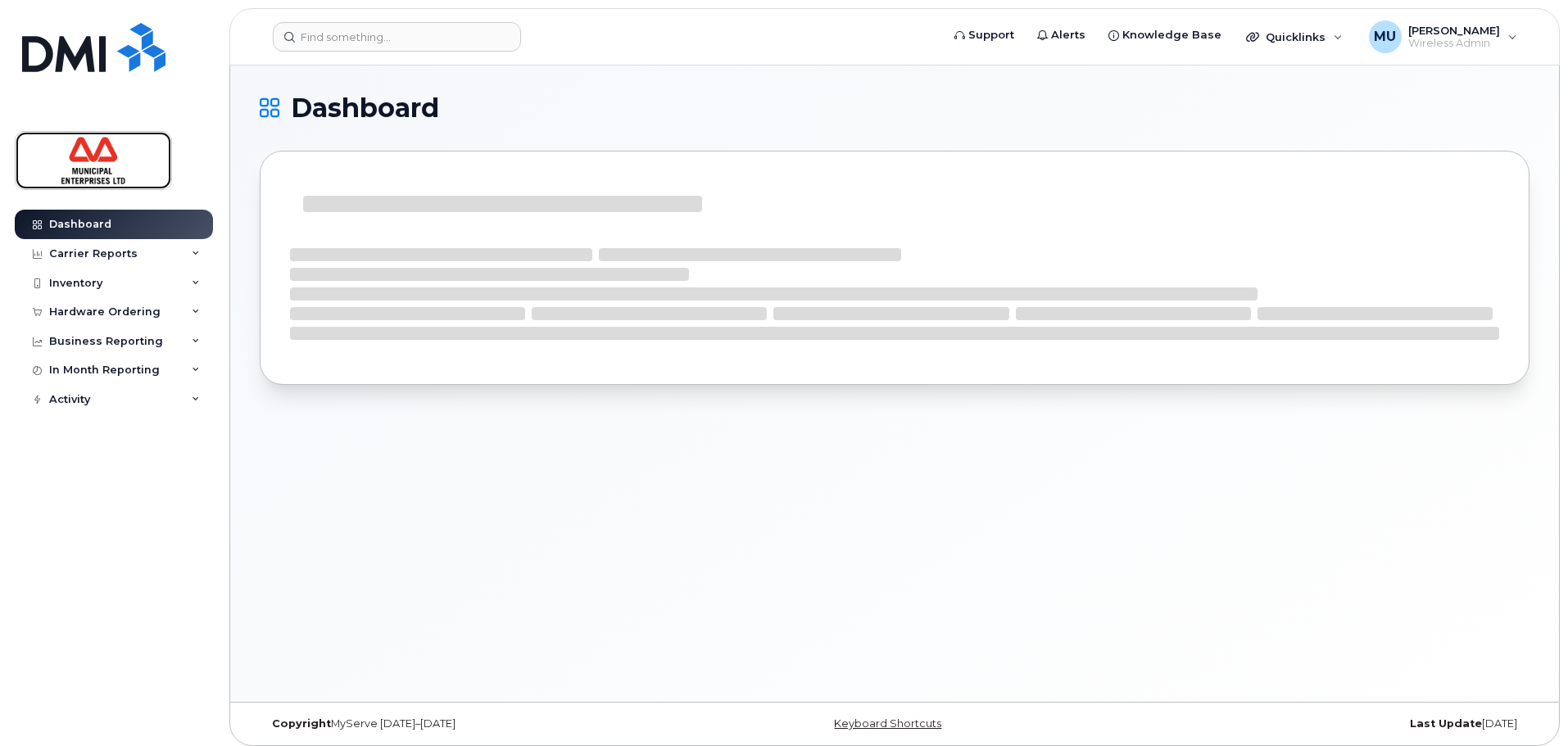
click at [107, 174] on img at bounding box center [94, 160] width 126 height 48
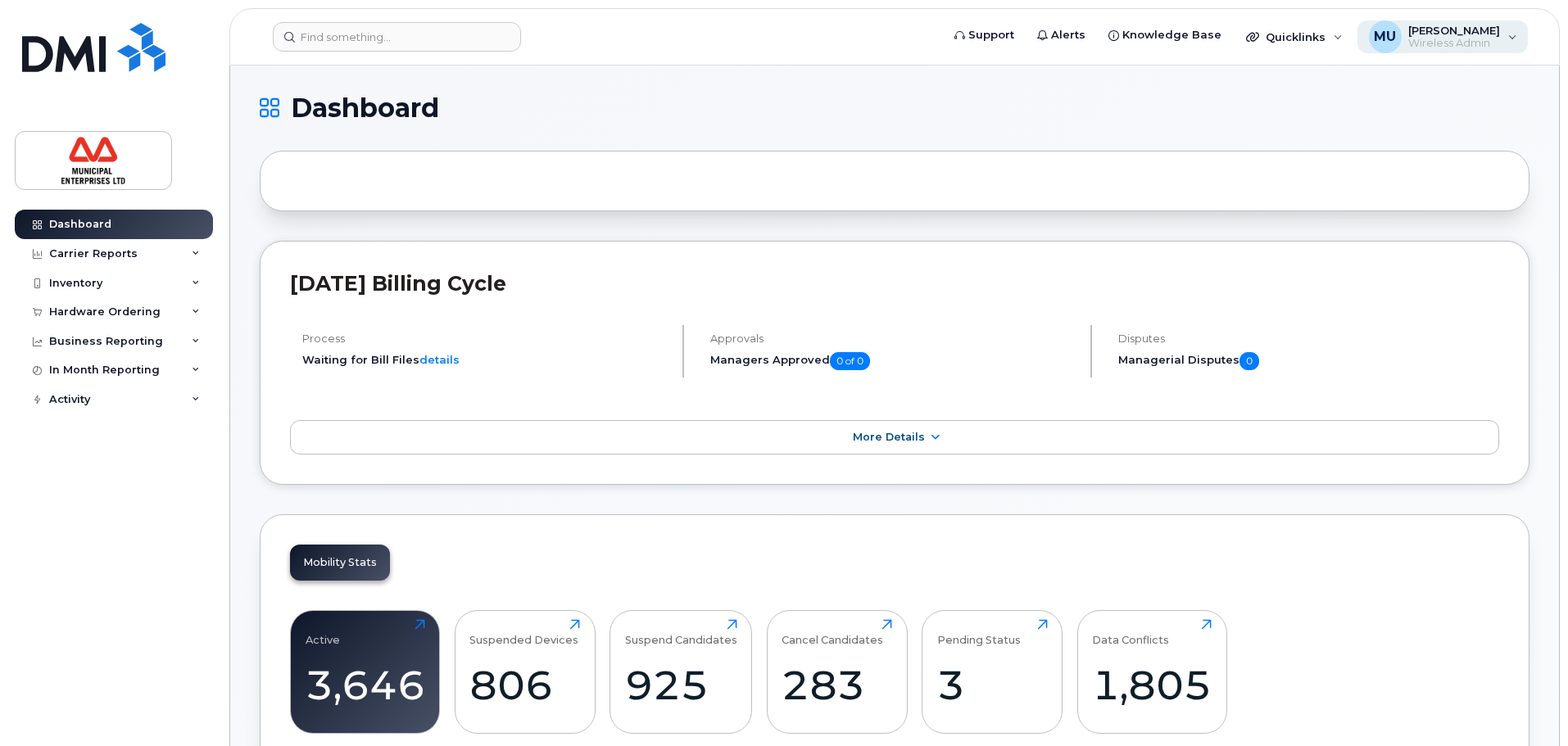
click at [1447, 26] on span "[PERSON_NAME]" at bounding box center [1455, 30] width 92 height 13
click at [1324, 32] on span "Quicklinks" at bounding box center [1296, 37] width 60 height 13
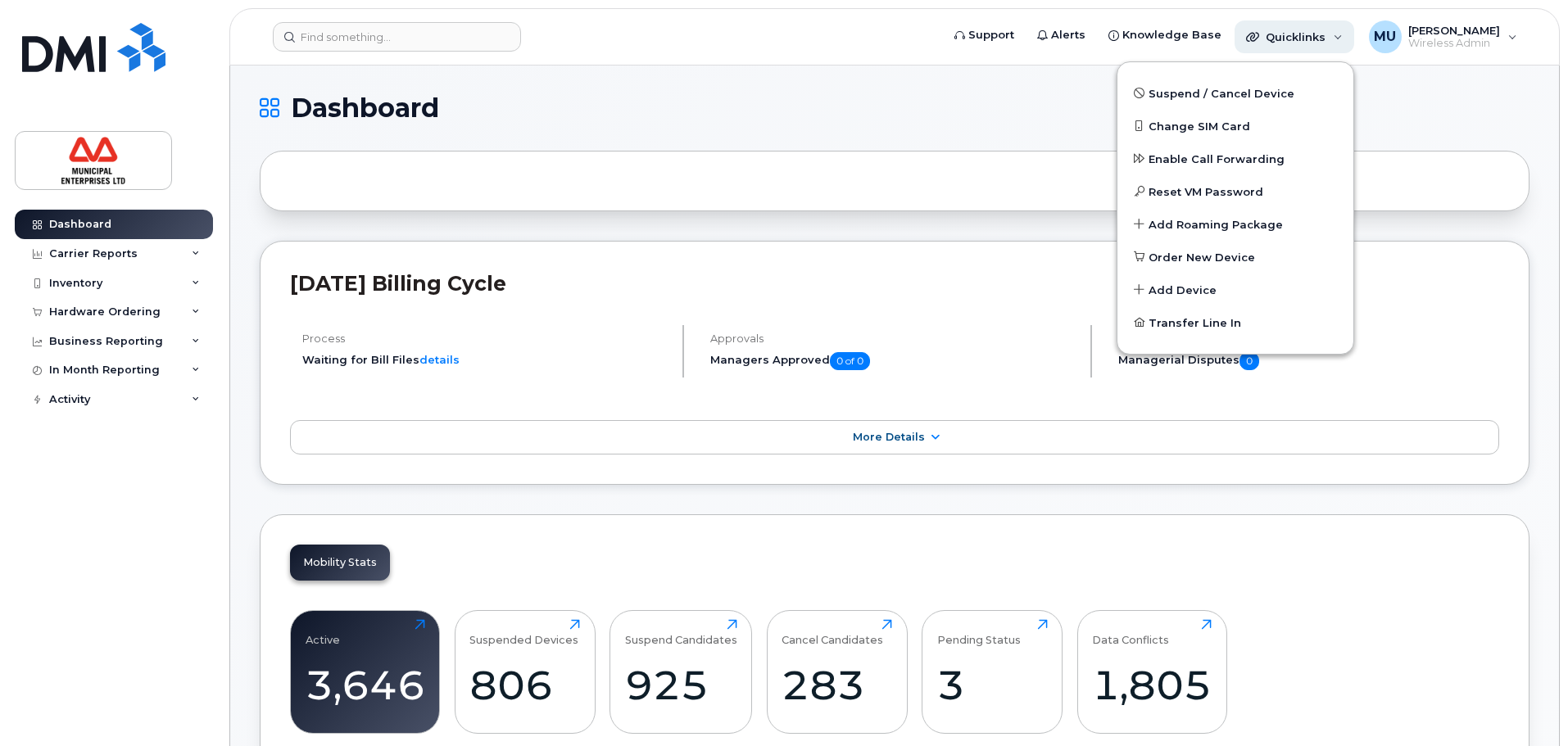
click at [1324, 32] on span "Quicklinks" at bounding box center [1296, 37] width 60 height 13
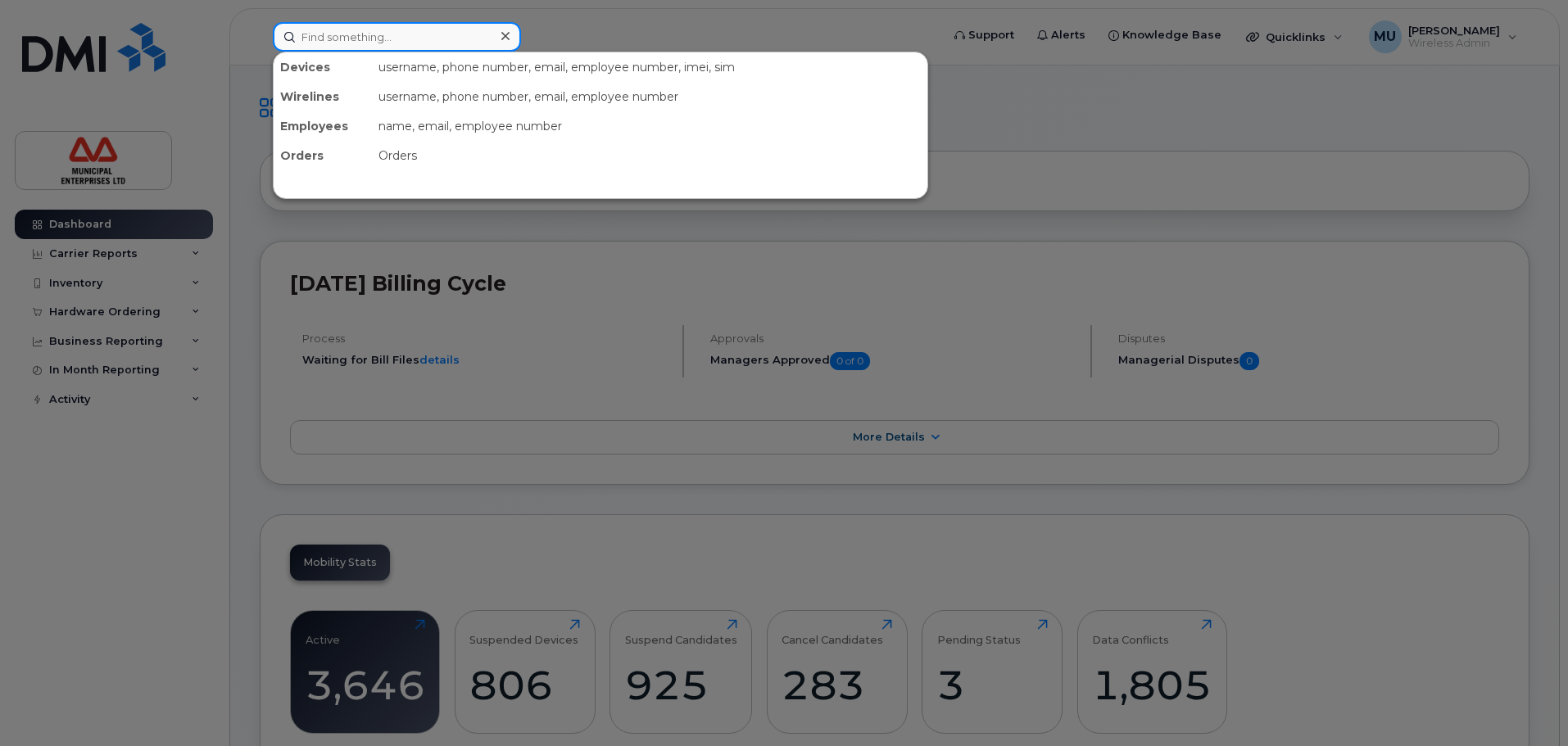
click at [421, 31] on input at bounding box center [396, 37] width 248 height 30
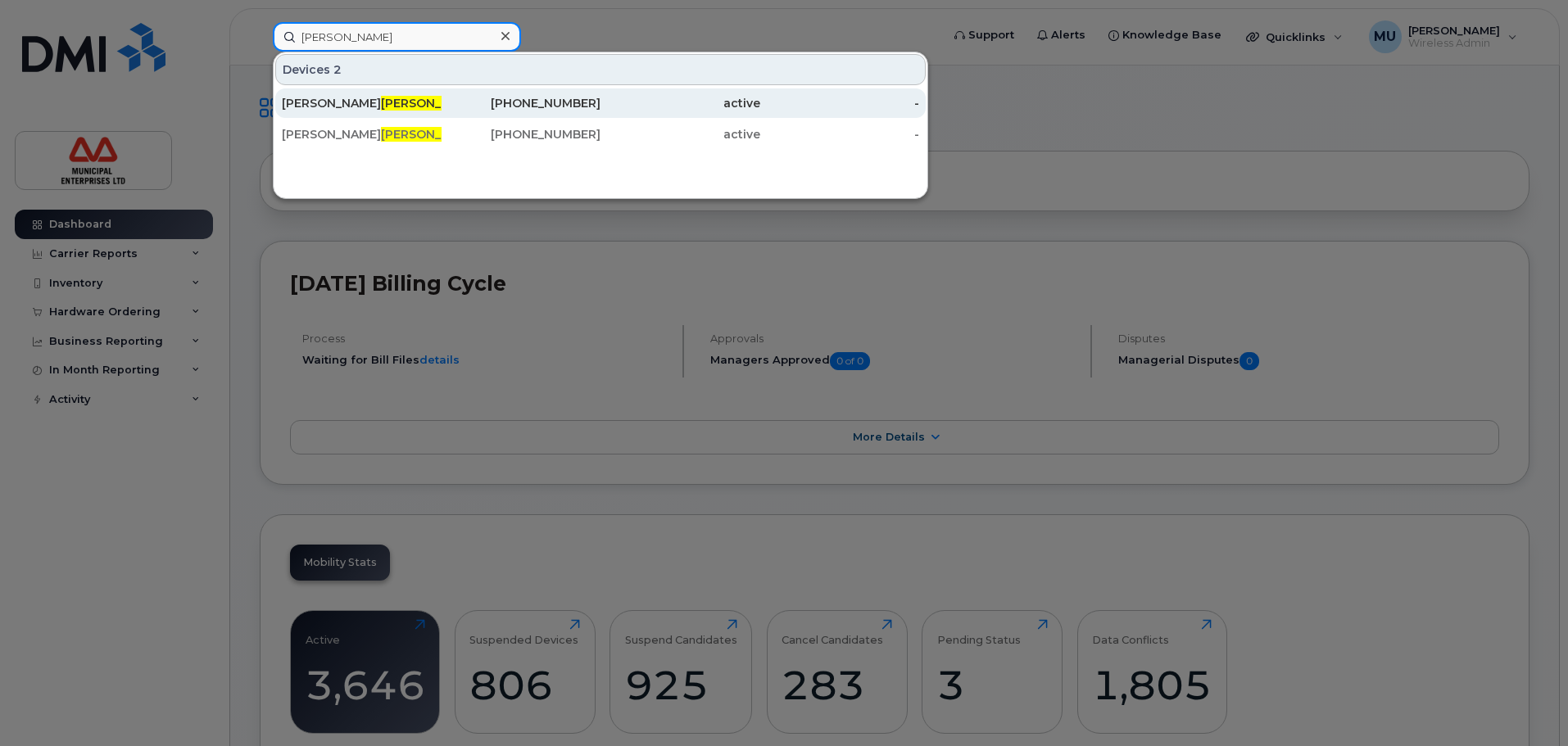
type input "irwin"
click at [381, 102] on span "Irwin" at bounding box center [431, 103] width 99 height 14
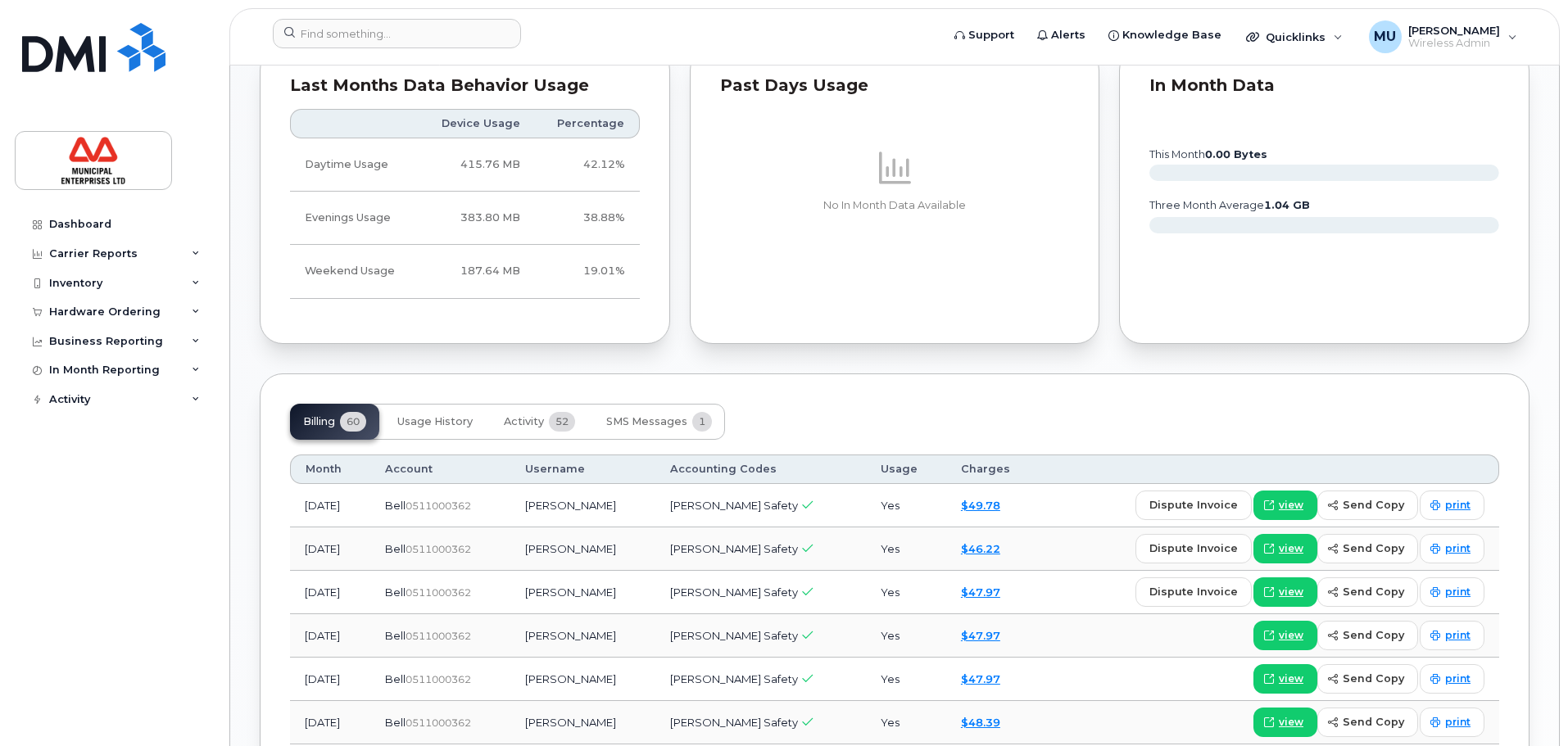
scroll to position [983, 0]
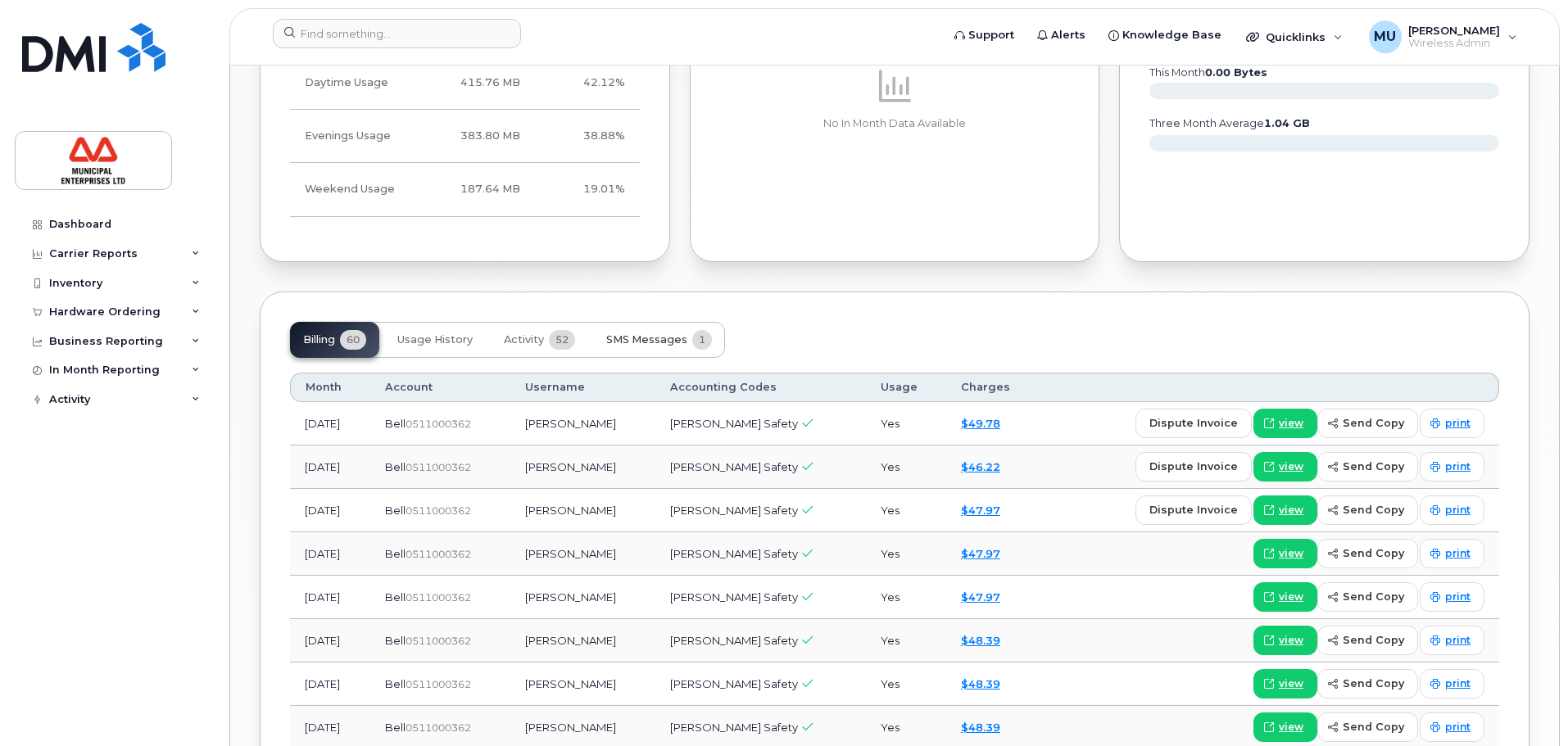
click at [637, 339] on span "SMS Messages" at bounding box center [646, 340] width 81 height 13
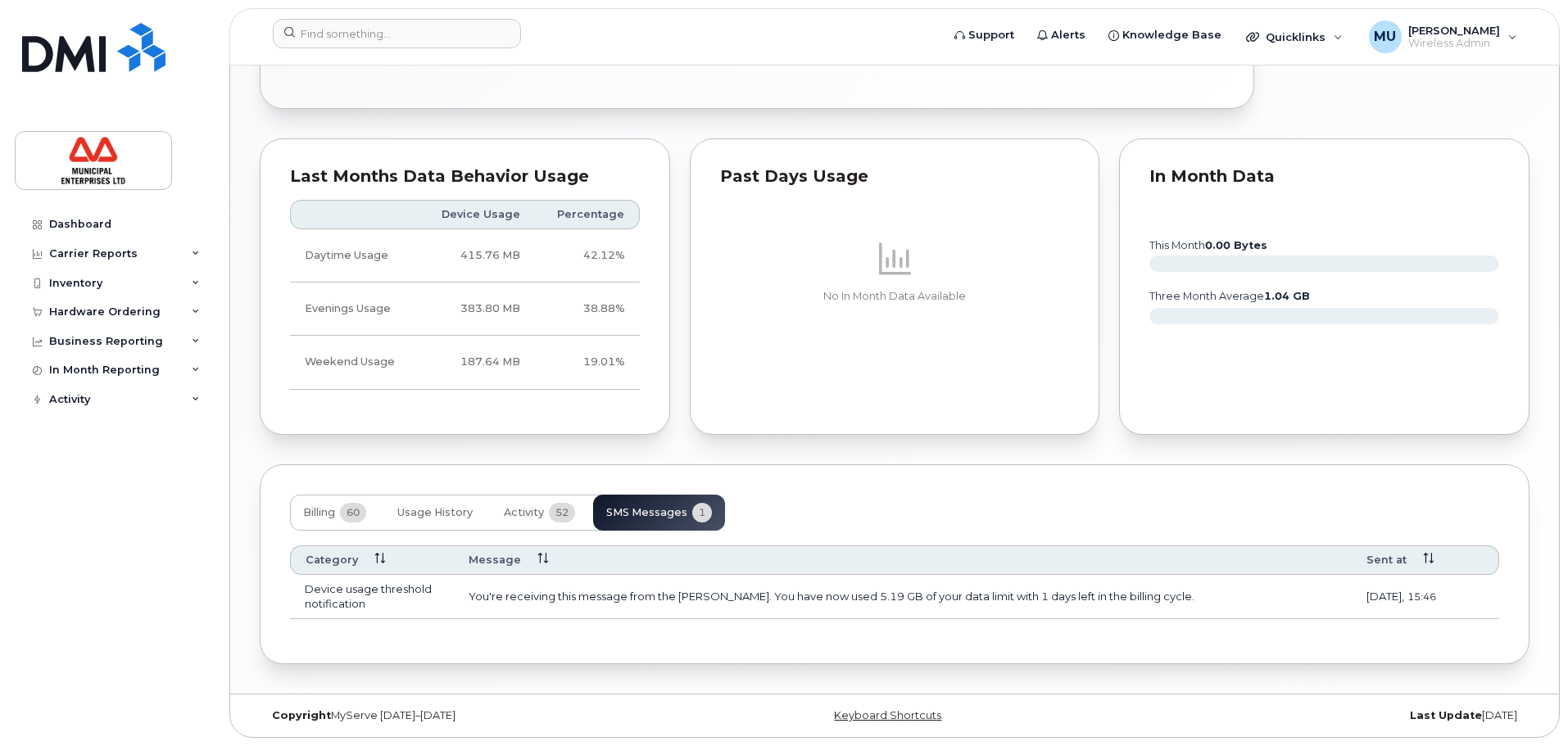
scroll to position [810, 0]
click at [443, 519] on span "Usage History" at bounding box center [435, 512] width 76 height 13
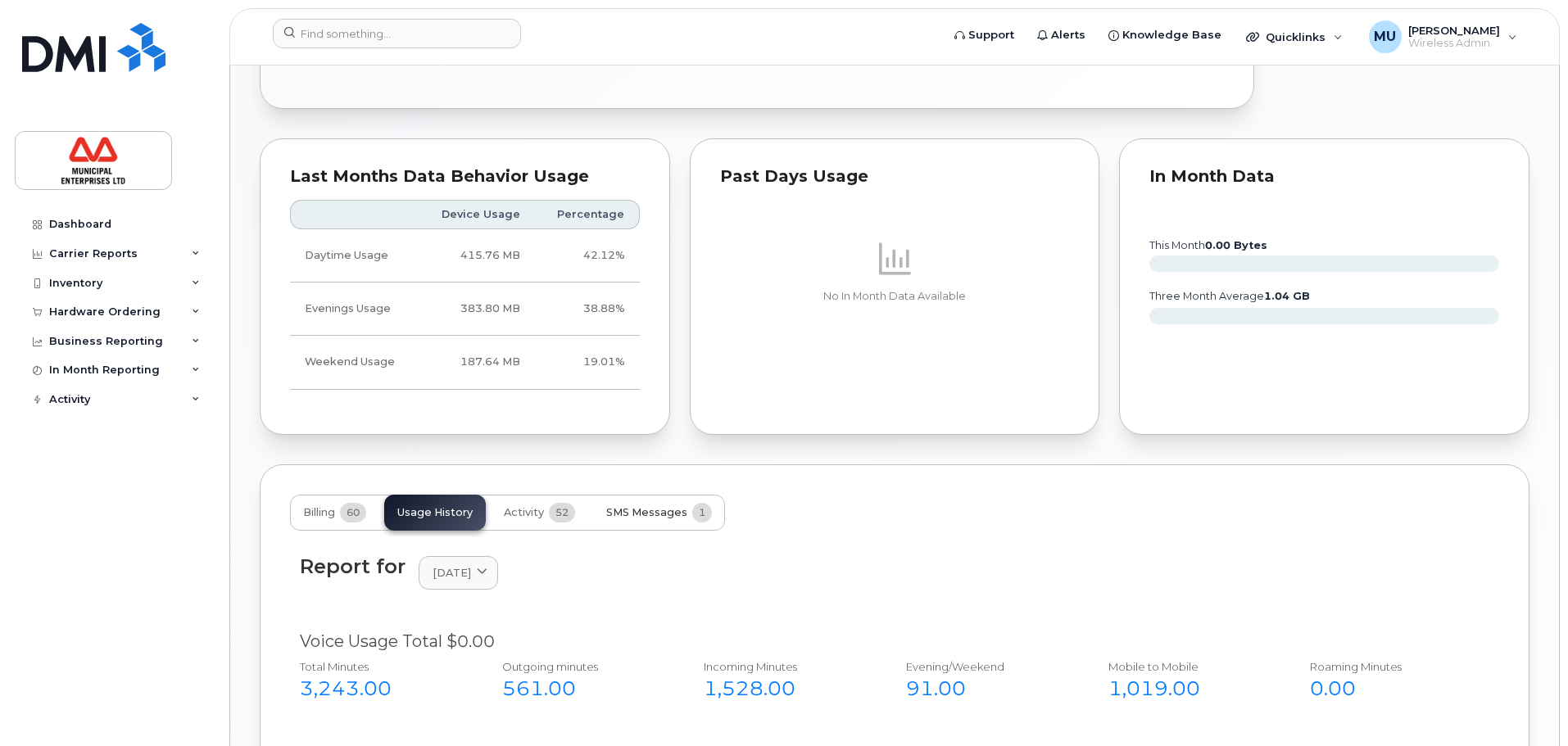
click at [694, 522] on button "SMS Messages 1" at bounding box center [659, 512] width 132 height 36
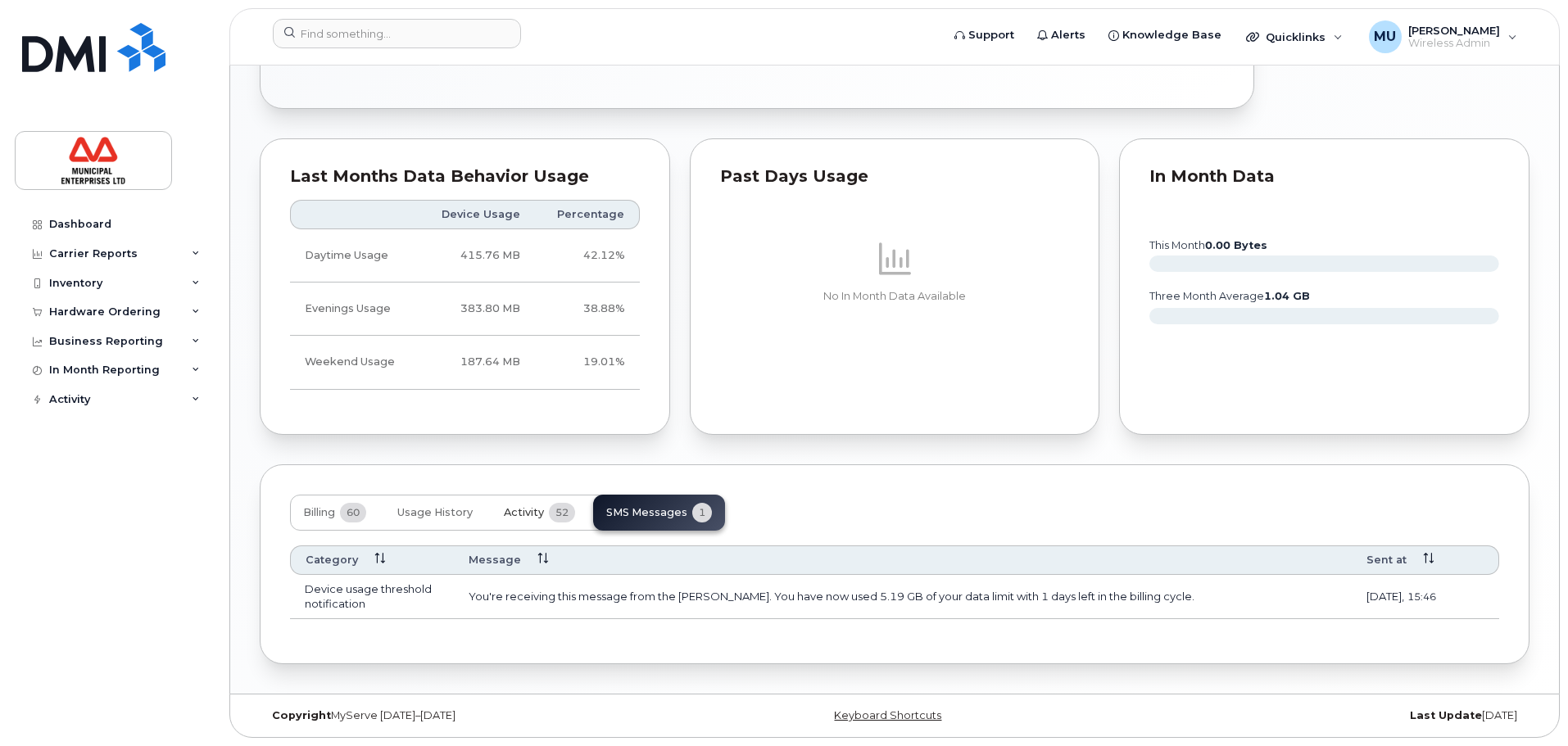
click at [525, 526] on button "Activity 52" at bounding box center [539, 512] width 97 height 36
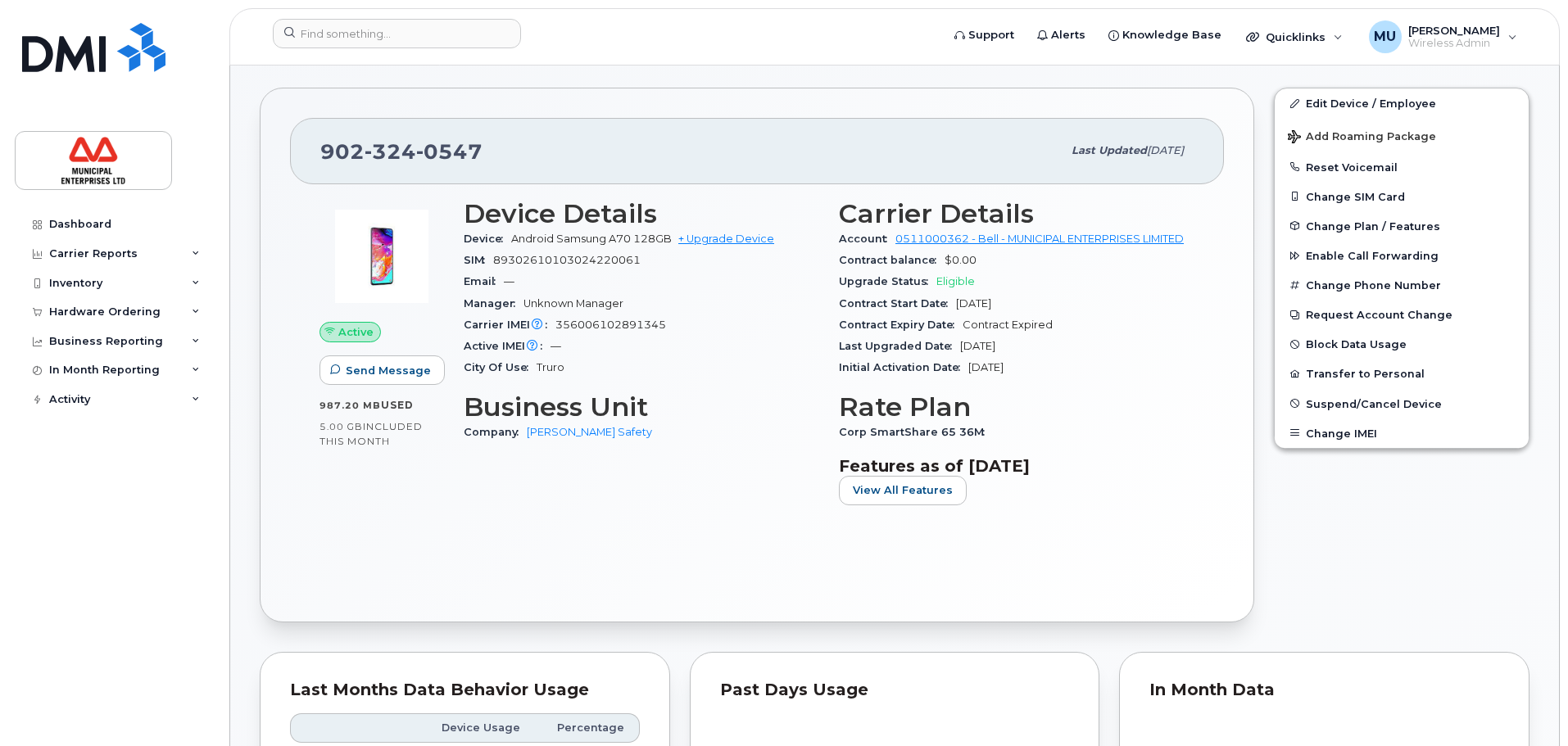
scroll to position [0, 0]
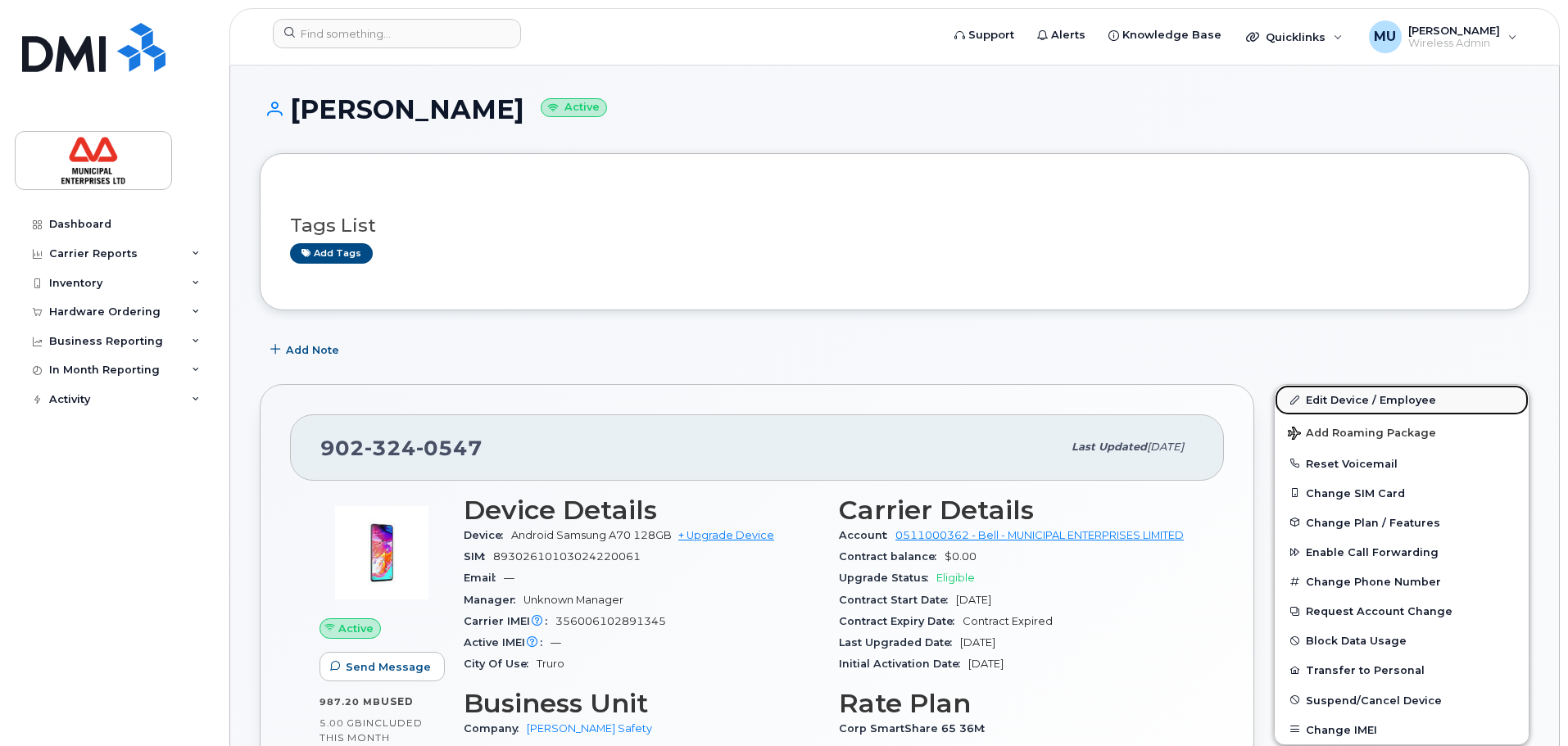
click at [1318, 402] on link "Edit Device / Employee" at bounding box center [1402, 399] width 254 height 30
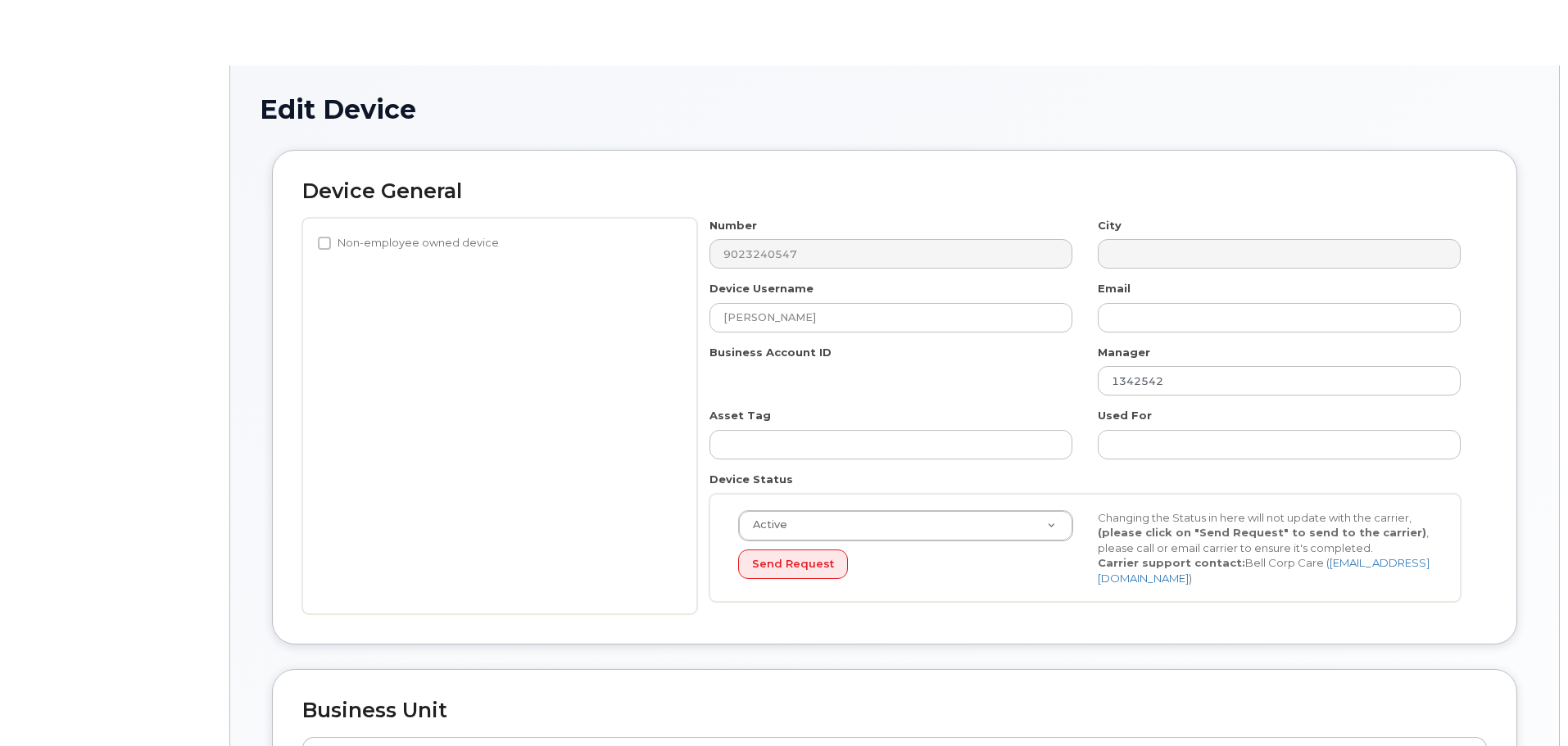
select select "3844609"
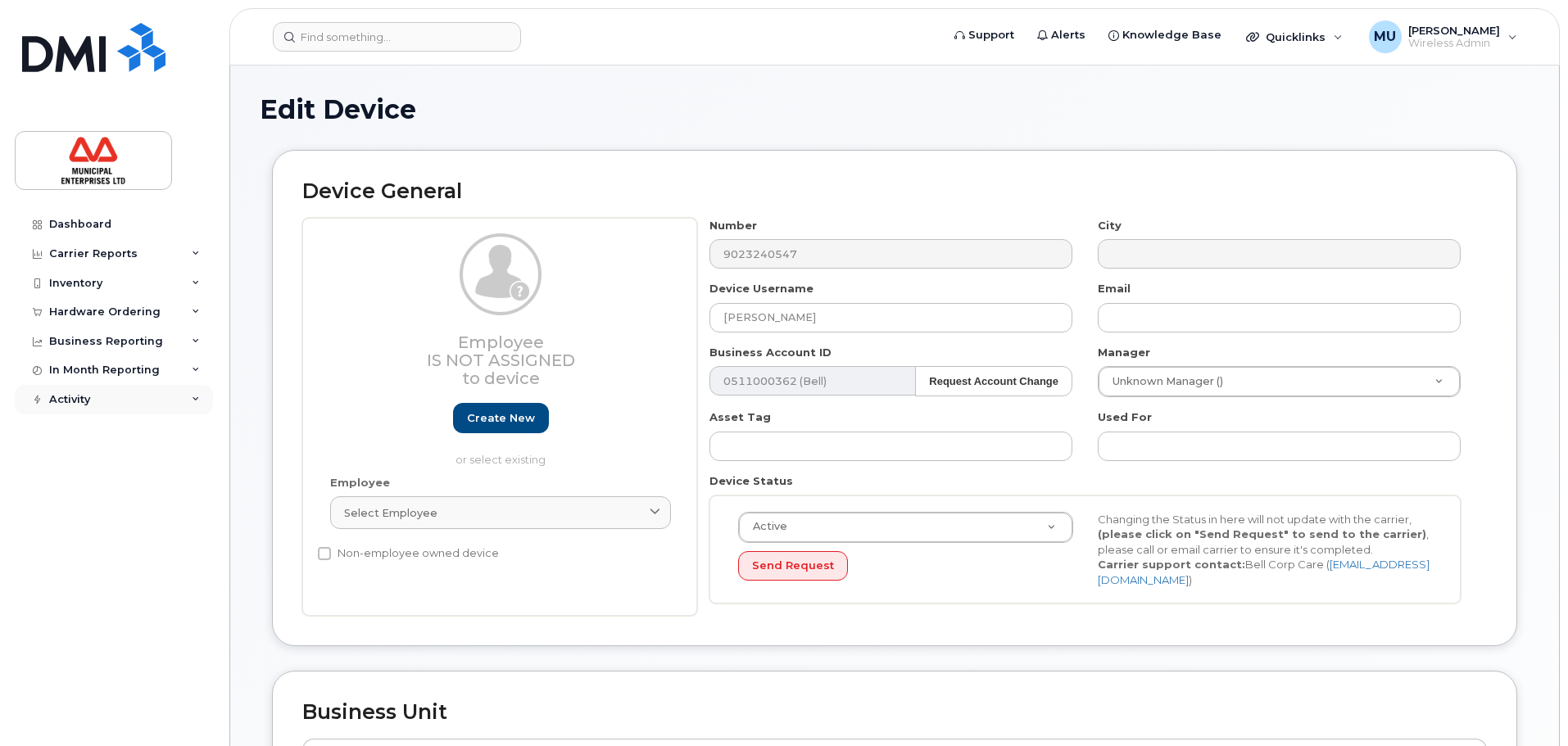
click at [111, 386] on div "Activity" at bounding box center [113, 399] width 199 height 30
